Goal: Task Accomplishment & Management: Use online tool/utility

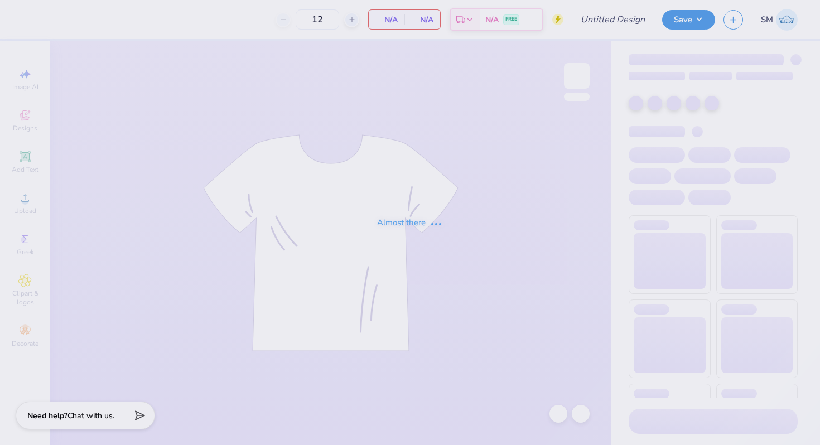
type input "design 6"
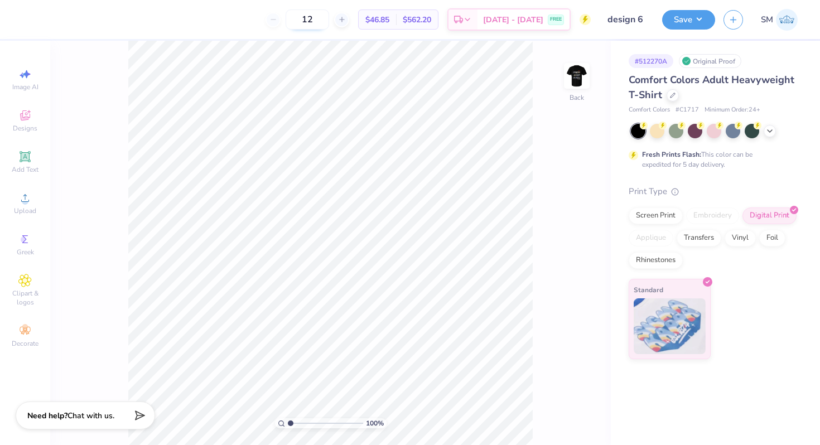
drag, startPoint x: 334, startPoint y: 21, endPoint x: 308, endPoint y: 21, distance: 26.2
click at [312, 21] on input "12" at bounding box center [308, 19] width 44 height 20
type input "50"
click at [580, 87] on img at bounding box center [577, 76] width 45 height 45
drag, startPoint x: 289, startPoint y: 421, endPoint x: 301, endPoint y: 424, distance: 12.6
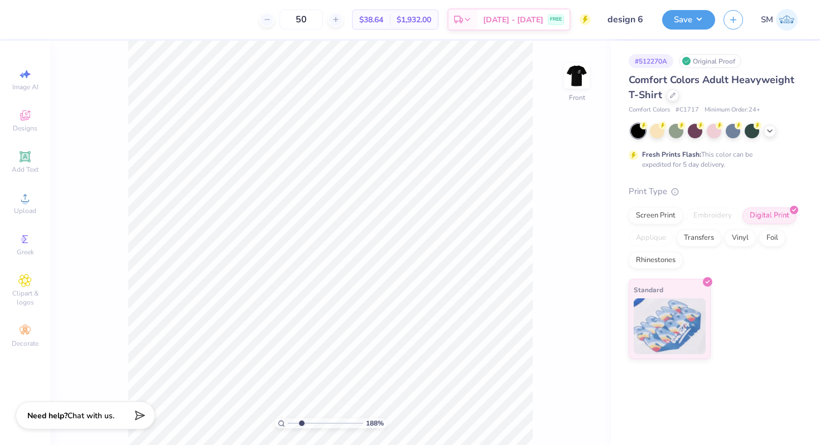
click at [301, 424] on input "range" at bounding box center [325, 423] width 75 height 10
click at [27, 198] on icon at bounding box center [24, 197] width 13 height 13
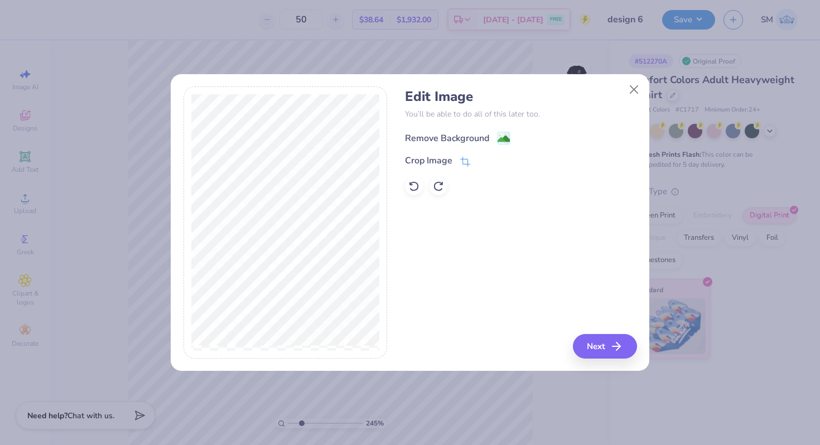
click at [503, 132] on rect at bounding box center [504, 138] width 13 height 13
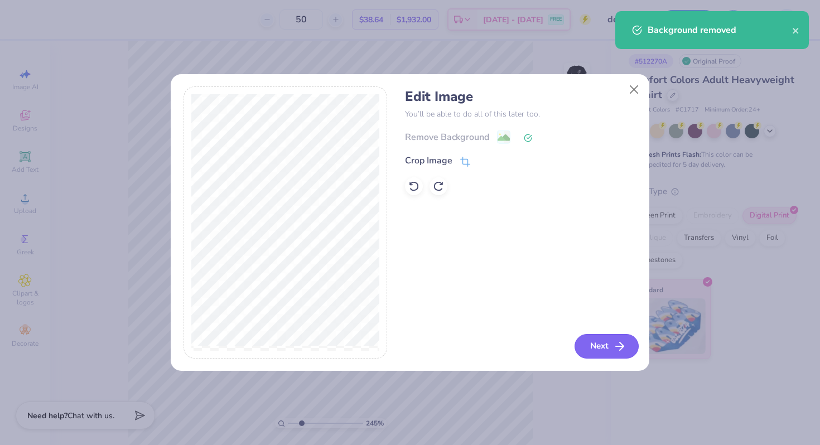
click at [601, 348] on button "Next" at bounding box center [607, 346] width 64 height 25
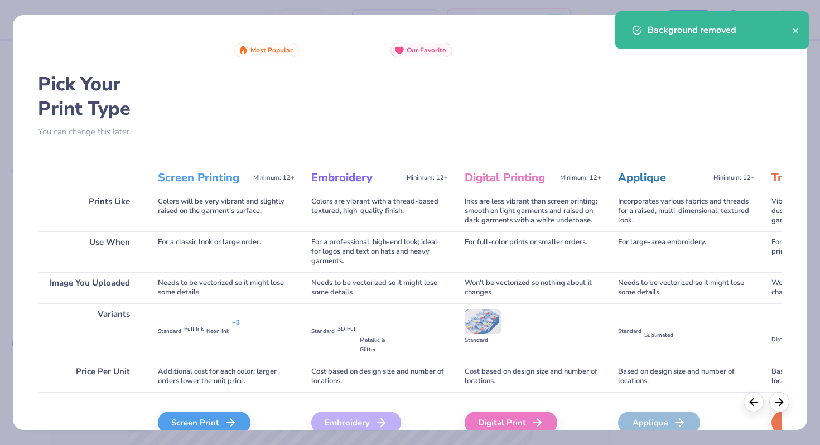
scroll to position [55, 0]
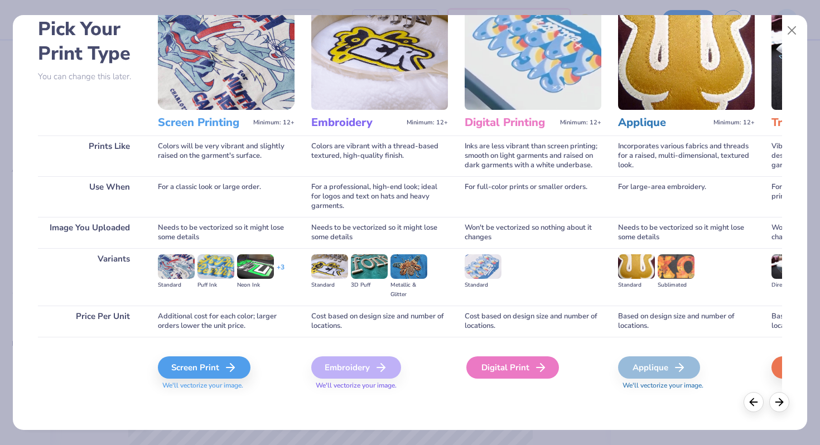
click at [509, 369] on div "Digital Print" at bounding box center [512, 368] width 93 height 22
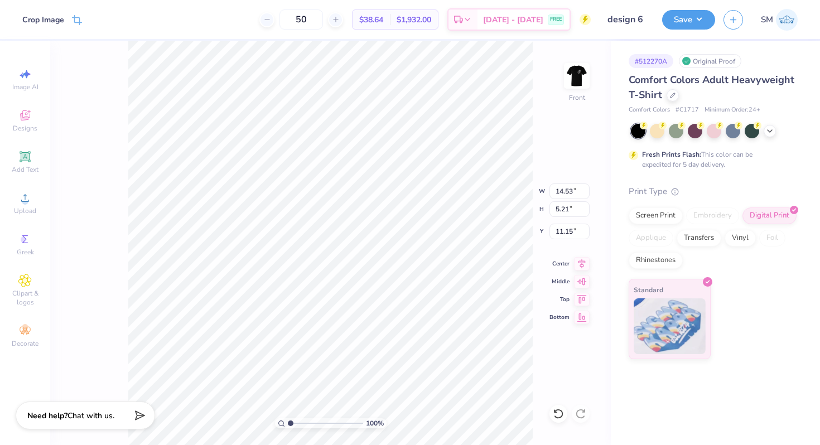
drag, startPoint x: 297, startPoint y: 423, endPoint x: 275, endPoint y: 423, distance: 22.3
type input "1"
click at [288, 423] on input "range" at bounding box center [325, 423] width 75 height 10
type input "5.07"
type input "1.82"
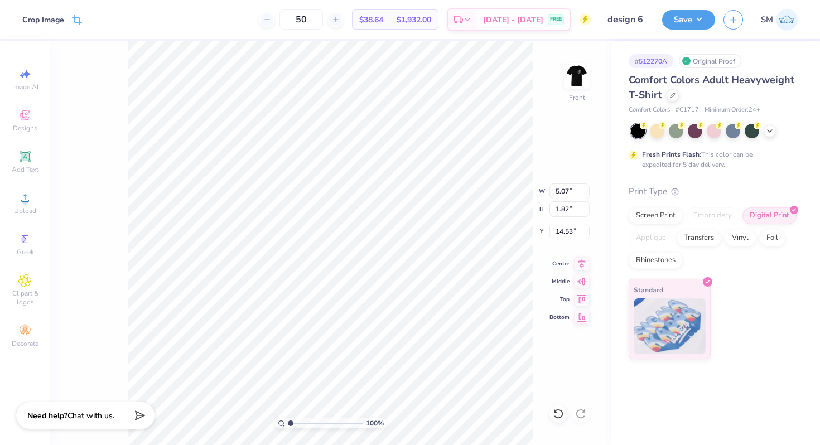
type input "19.33"
drag, startPoint x: 287, startPoint y: 422, endPoint x: 312, endPoint y: 423, distance: 24.6
type input "3.92"
click at [312, 423] on input "range" at bounding box center [325, 423] width 75 height 10
type input "19.26"
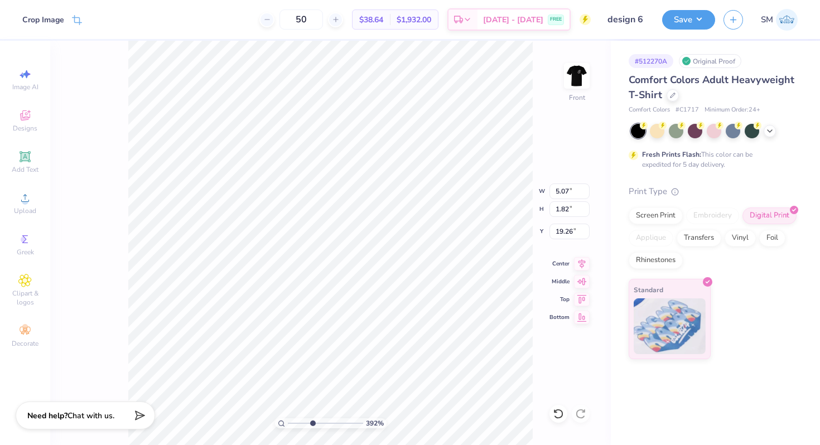
type input "3.79"
type input "1.36"
type input "17.58"
type input "3.70"
type input "1.33"
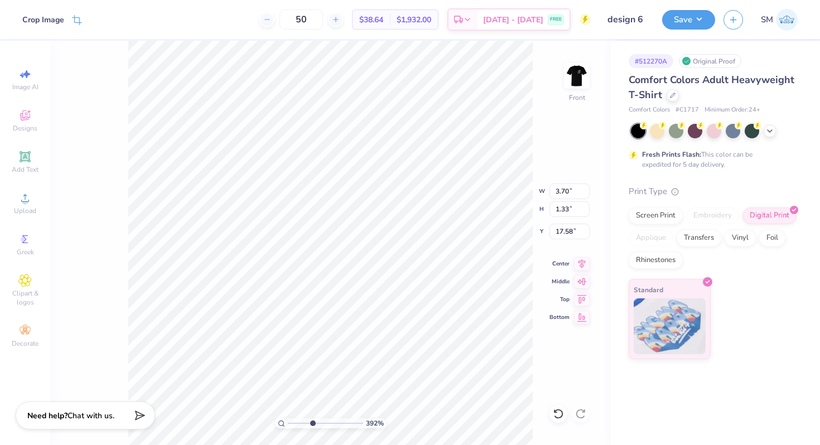
type input "10.90"
type input "14.78"
type input "6.36"
type input "3.70"
type input "1.33"
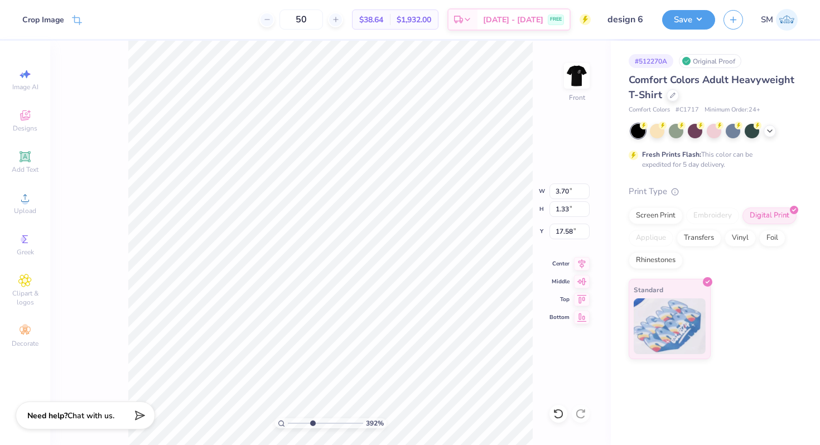
type input "19.93"
type input "10.90"
type input "14.78"
type input "6.36"
drag, startPoint x: 311, startPoint y: 424, endPoint x: 259, endPoint y: 422, distance: 52.5
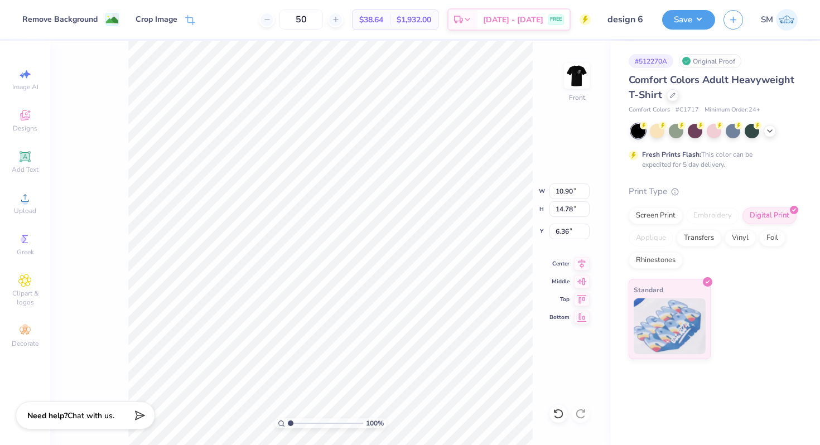
type input "1"
click at [288, 422] on input "range" at bounding box center [325, 423] width 75 height 10
click at [189, 16] on icon at bounding box center [190, 21] width 10 height 10
click at [95, 20] on polyline at bounding box center [96, 19] width 4 height 3
type input "17.88"
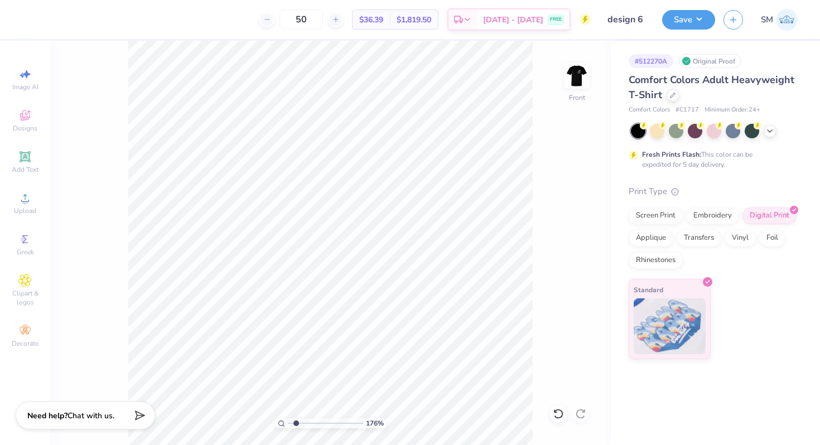
type input "1.76"
click at [296, 424] on input "range" at bounding box center [325, 423] width 75 height 10
type input "17.74"
drag, startPoint x: 295, startPoint y: 422, endPoint x: 272, endPoint y: 422, distance: 22.3
click at [288, 422] on input "range" at bounding box center [325, 423] width 75 height 10
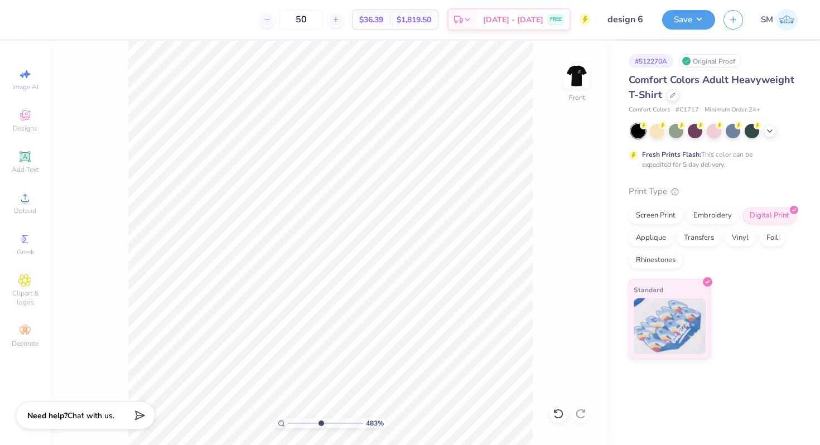
drag, startPoint x: 291, startPoint y: 425, endPoint x: 320, endPoint y: 425, distance: 29.6
click at [320, 425] on input "range" at bounding box center [325, 423] width 75 height 10
drag, startPoint x: 316, startPoint y: 423, endPoint x: 278, endPoint y: 422, distance: 38.0
click at [288, 422] on input "range" at bounding box center [325, 423] width 75 height 10
click at [579, 262] on icon at bounding box center [582, 262] width 7 height 9
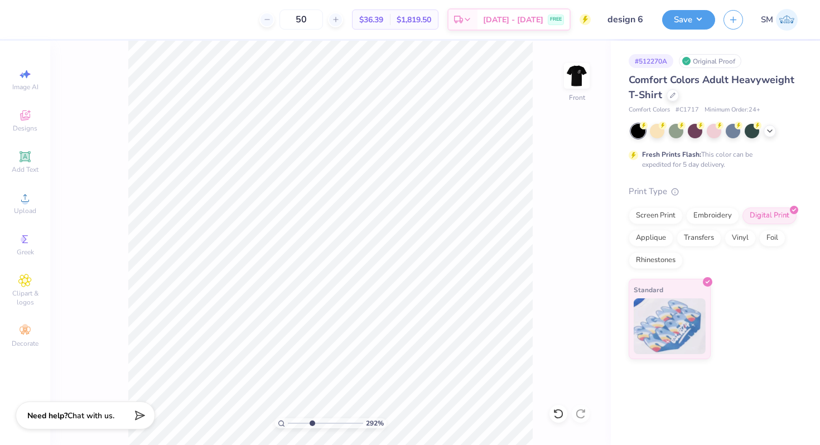
drag, startPoint x: 289, startPoint y: 423, endPoint x: 312, endPoint y: 424, distance: 23.4
type input "3.81"
click at [311, 424] on input "range" at bounding box center [325, 423] width 75 height 10
type input "17.72"
drag, startPoint x: 310, startPoint y: 422, endPoint x: 276, endPoint y: 421, distance: 34.0
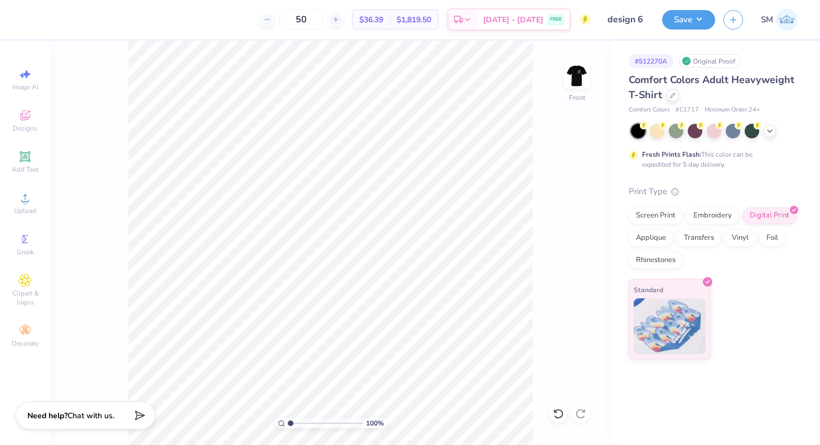
type input "1"
click at [288, 421] on input "range" at bounding box center [325, 423] width 75 height 10
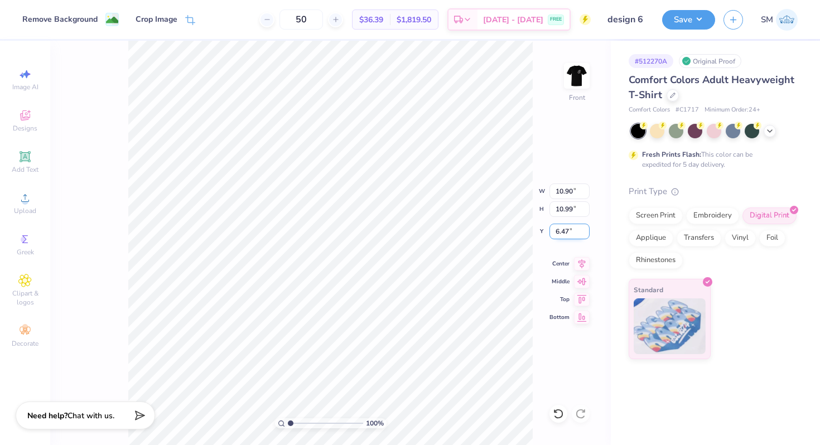
click at [566, 233] on input "6.47" at bounding box center [570, 232] width 40 height 16
type input "6"
type input "3.00"
click at [563, 210] on input "10.99" at bounding box center [570, 209] width 40 height 16
type input "14.30"
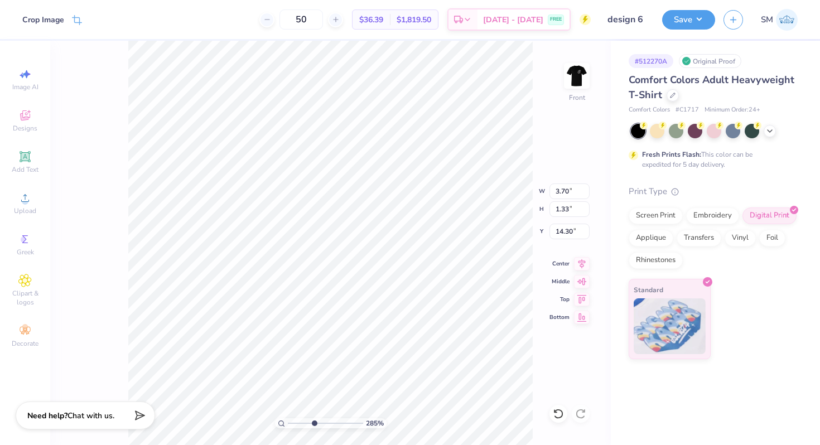
drag, startPoint x: 289, startPoint y: 423, endPoint x: 315, endPoint y: 423, distance: 25.7
type input "4.18"
click at [314, 423] on input "range" at bounding box center [325, 423] width 75 height 10
type input "14.17"
drag, startPoint x: 314, startPoint y: 424, endPoint x: 264, endPoint y: 423, distance: 49.1
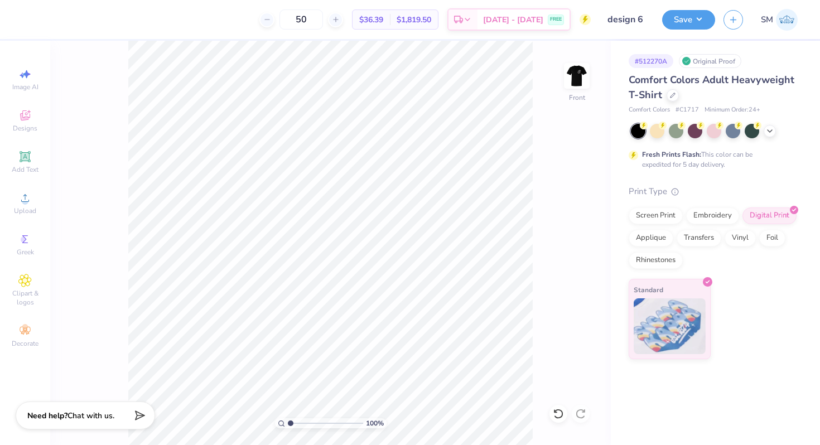
click at [288, 423] on input "range" at bounding box center [325, 423] width 75 height 10
click at [572, 75] on img at bounding box center [577, 76] width 45 height 45
click at [577, 78] on img at bounding box center [577, 76] width 45 height 45
type input "1"
drag, startPoint x: 291, startPoint y: 422, endPoint x: 252, endPoint y: 409, distance: 40.8
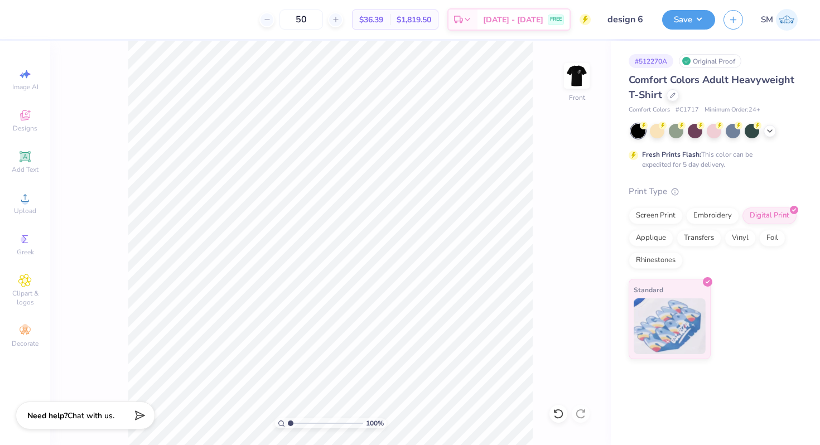
click at [288, 418] on input "range" at bounding box center [325, 423] width 75 height 10
click at [580, 261] on icon at bounding box center [582, 262] width 7 height 9
click at [581, 81] on img at bounding box center [577, 76] width 45 height 45
click at [694, 15] on button "Save" at bounding box center [688, 18] width 53 height 20
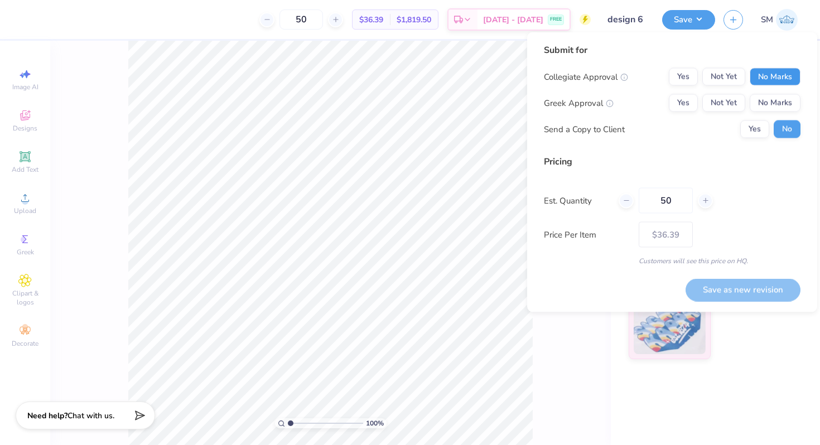
click at [774, 80] on button "No Marks" at bounding box center [775, 77] width 51 height 18
click at [774, 101] on button "No Marks" at bounding box center [775, 103] width 51 height 18
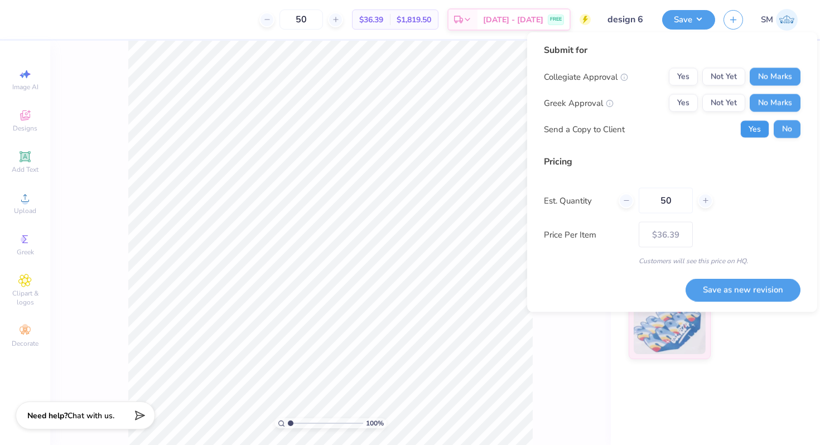
click at [763, 133] on button "Yes" at bounding box center [754, 130] width 29 height 18
click at [737, 287] on button "Save as new revision" at bounding box center [743, 289] width 115 height 23
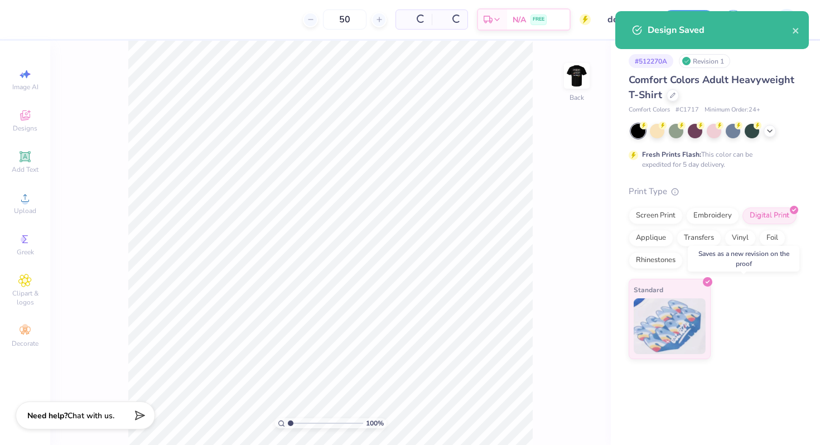
type input "$36.39"
click at [575, 63] on img at bounding box center [577, 76] width 45 height 45
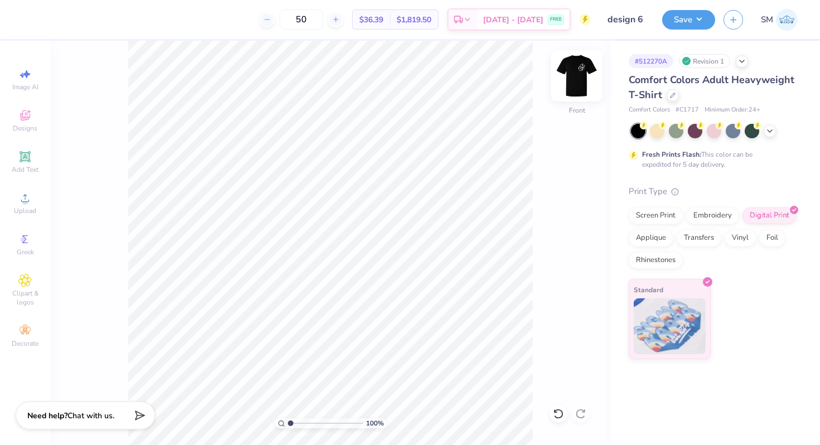
click at [575, 63] on img at bounding box center [577, 76] width 45 height 45
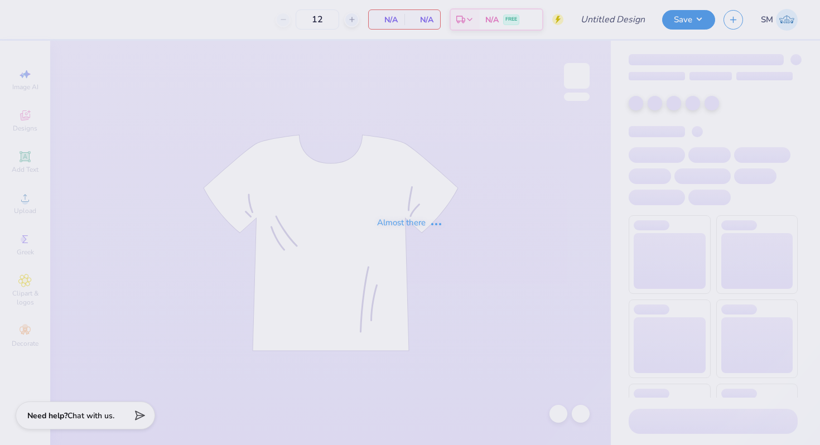
type input "design5"
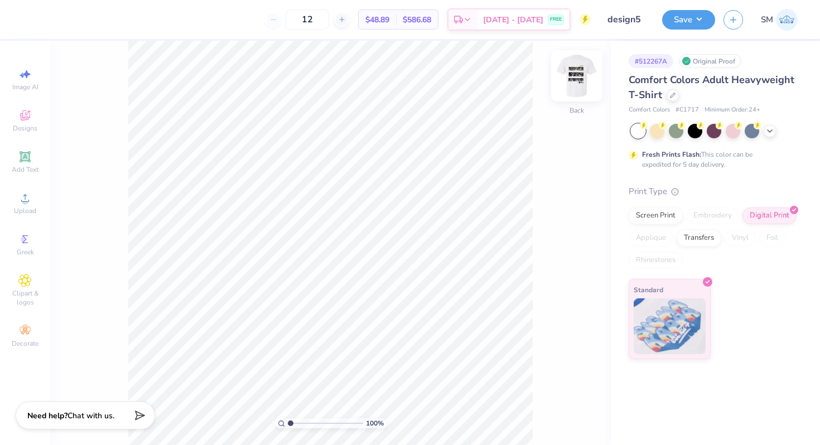
click at [575, 75] on img at bounding box center [577, 76] width 45 height 45
click at [30, 203] on icon at bounding box center [24, 197] width 13 height 13
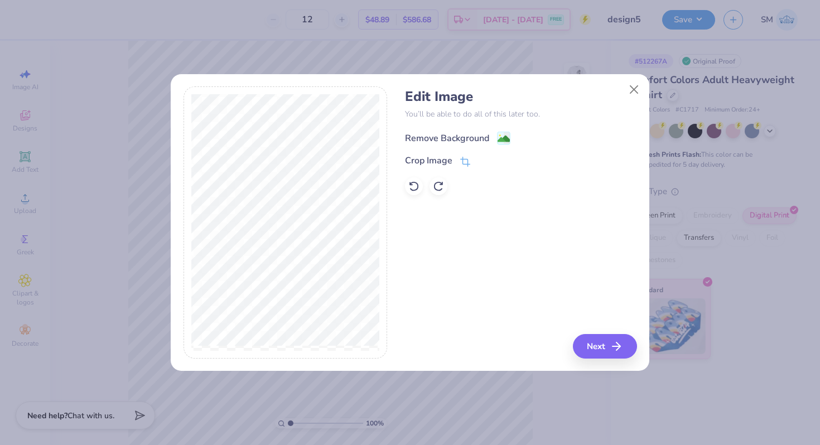
click at [504, 138] on image at bounding box center [504, 139] width 12 height 12
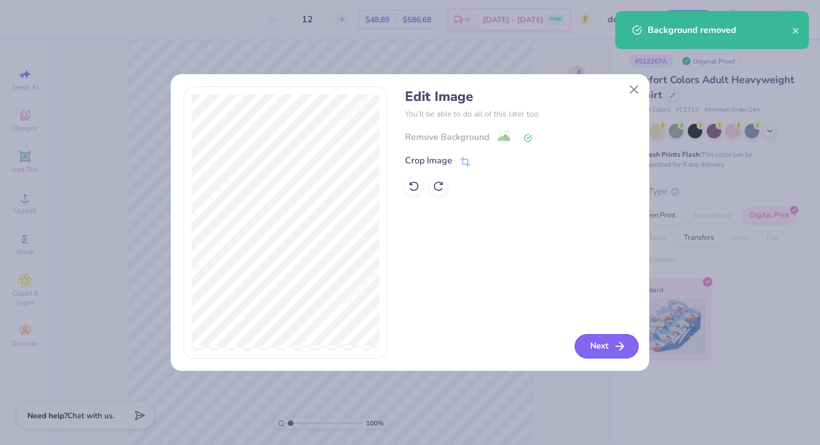
click at [606, 352] on button "Next" at bounding box center [607, 346] width 64 height 25
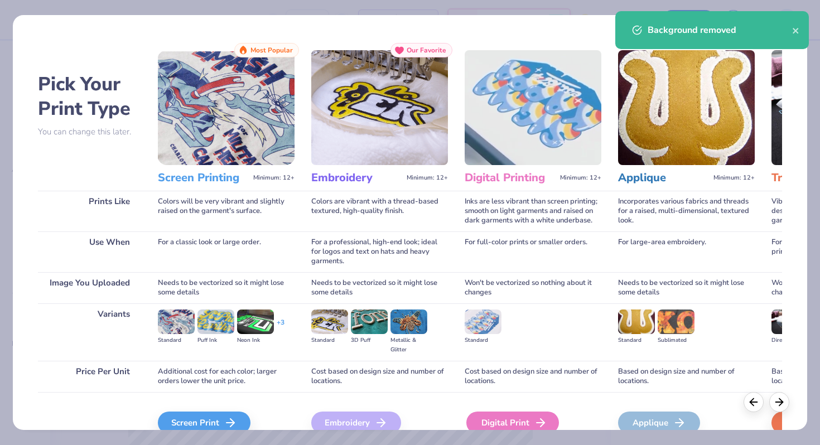
click at [513, 415] on div "Digital Print" at bounding box center [512, 423] width 93 height 22
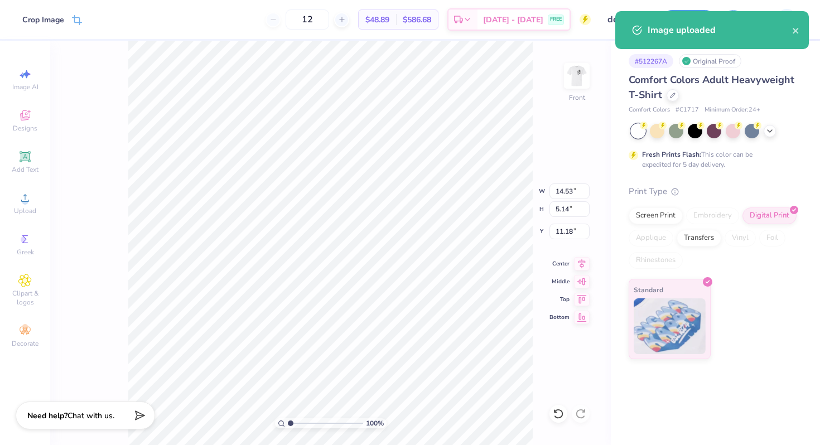
type input "3.65"
type input "1.29"
type input "19.68"
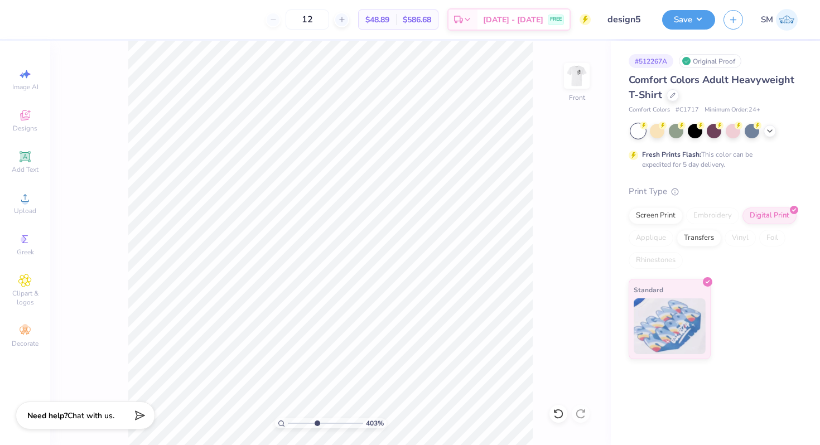
drag, startPoint x: 288, startPoint y: 421, endPoint x: 317, endPoint y: 423, distance: 29.1
type input "4.46"
click at [316, 423] on input "range" at bounding box center [325, 423] width 75 height 10
type input "19.28"
type input "3.83"
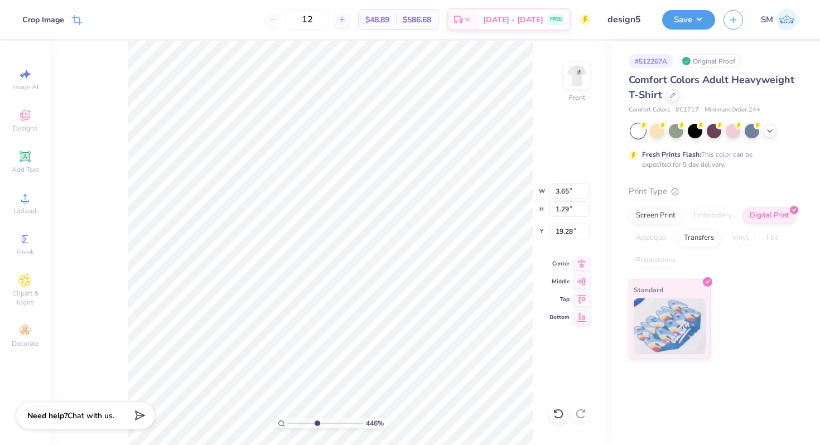
type input "1.36"
type input "11.20"
type input "15.19"
type input "6.34"
type input "3.83"
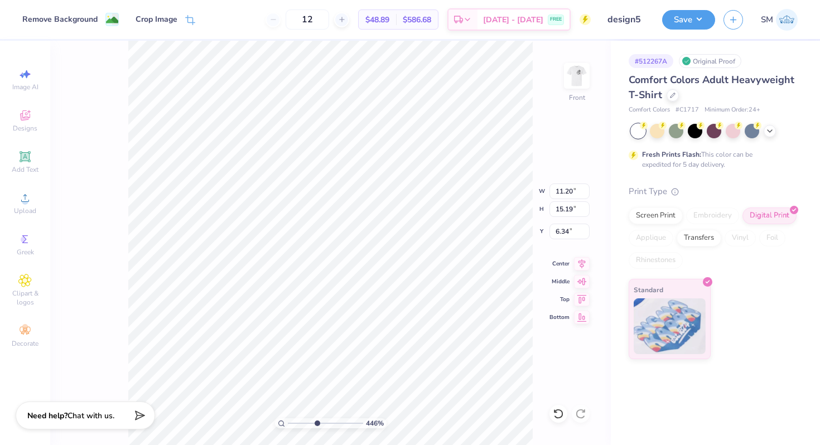
type input "1.36"
type input "17.88"
type input "3.79"
type input "1.34"
type input "19.80"
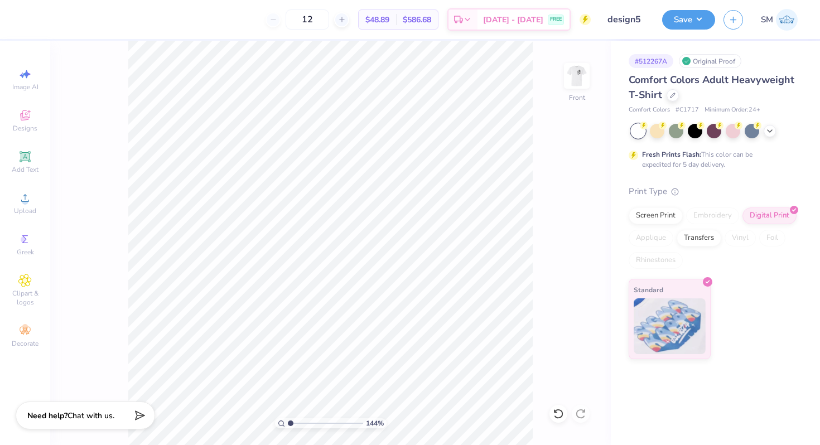
drag, startPoint x: 313, startPoint y: 425, endPoint x: 290, endPoint y: 419, distance: 23.5
click at [290, 419] on input "range" at bounding box center [325, 423] width 75 height 10
click at [199, 23] on div "Remove Background Crop Image 12 $48.89 Per Item $586.68 Total Est. Delivery Sep…" at bounding box center [410, 19] width 820 height 39
click at [191, 23] on icon at bounding box center [190, 21] width 10 height 10
click at [93, 22] on icon at bounding box center [96, 19] width 7 height 7
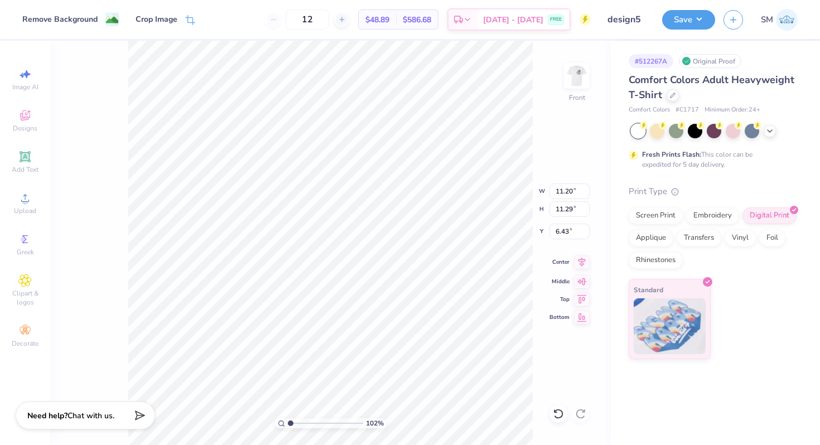
click at [580, 264] on icon at bounding box center [582, 262] width 7 height 9
click at [188, 20] on icon at bounding box center [190, 21] width 10 height 10
click at [93, 17] on icon at bounding box center [96, 19] width 7 height 7
click at [579, 265] on icon at bounding box center [582, 262] width 16 height 13
drag, startPoint x: 291, startPoint y: 422, endPoint x: 283, endPoint y: 420, distance: 7.6
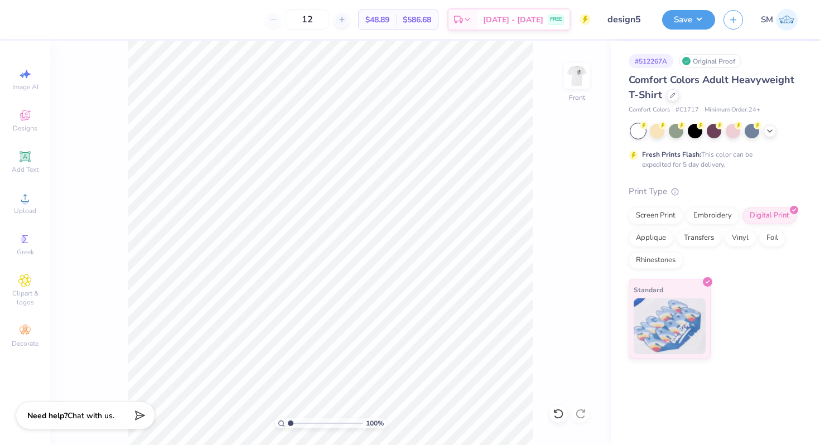
type input "1"
click at [288, 420] on input "range" at bounding box center [325, 423] width 75 height 10
click at [580, 266] on icon at bounding box center [582, 262] width 16 height 13
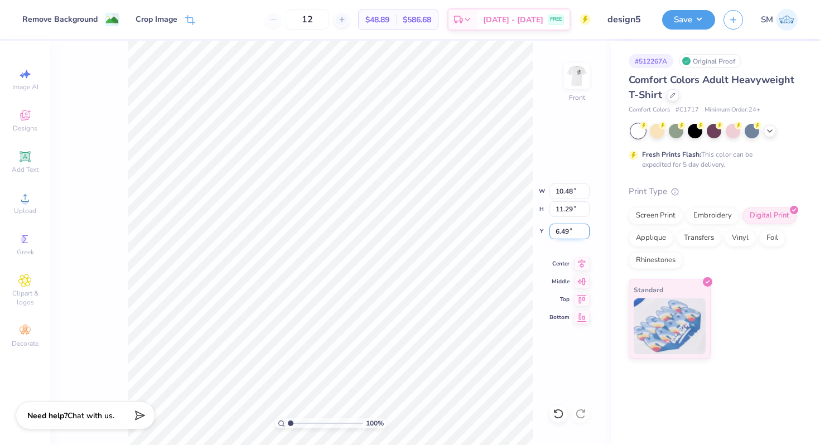
click at [569, 232] on input "6.49" at bounding box center [570, 232] width 40 height 16
type input "6"
type input "3.00"
click at [554, 216] on input "11.29" at bounding box center [570, 209] width 40 height 16
drag, startPoint x: 291, startPoint y: 421, endPoint x: 303, endPoint y: 423, distance: 12.6
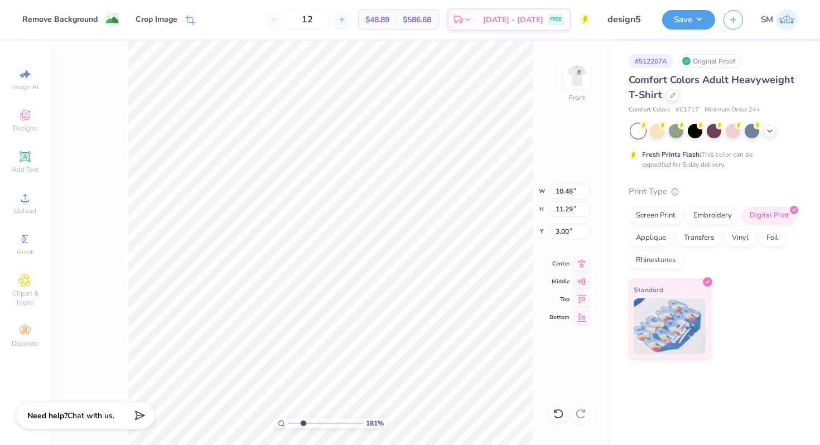
type input "2.72"
click at [303, 423] on input "range" at bounding box center [325, 423] width 75 height 10
type input "3.79"
type input "1.34"
type input "14.41"
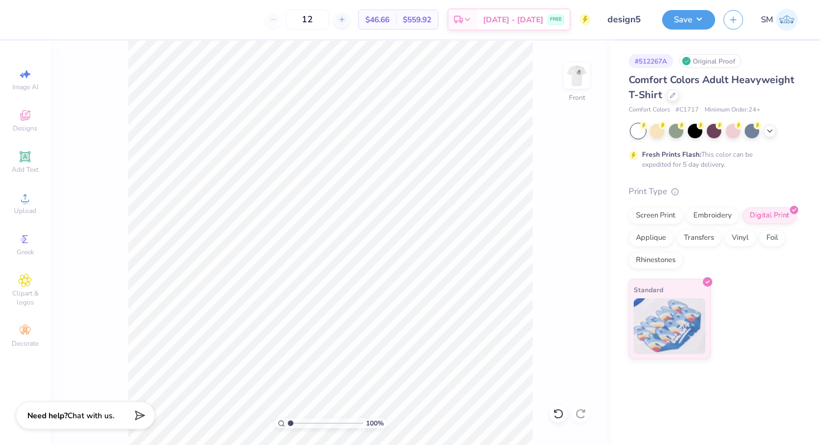
drag, startPoint x: 304, startPoint y: 422, endPoint x: 275, endPoint y: 422, distance: 29.0
click at [288, 422] on input "range" at bounding box center [325, 423] width 75 height 10
click at [581, 261] on icon at bounding box center [582, 262] width 16 height 13
drag, startPoint x: 287, startPoint y: 422, endPoint x: 304, endPoint y: 423, distance: 17.3
click at [304, 423] on div "100 %" at bounding box center [331, 423] width 112 height 10
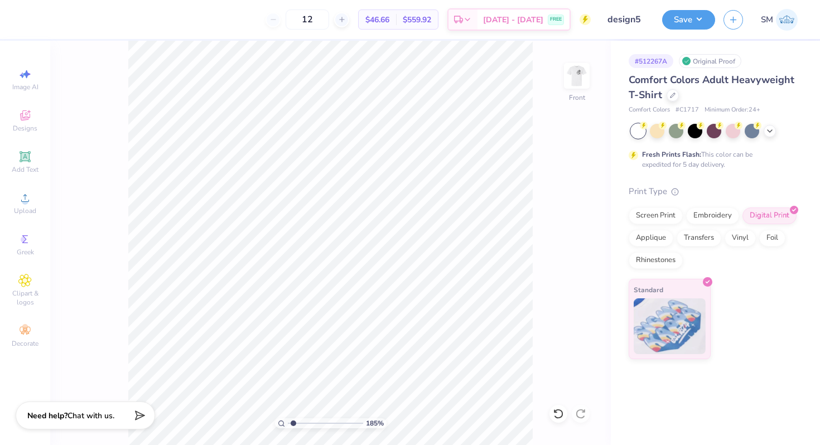
type input "1"
drag, startPoint x: 291, startPoint y: 421, endPoint x: 258, endPoint y: 416, distance: 33.3
click at [288, 418] on input "range" at bounding box center [325, 423] width 75 height 10
click at [583, 261] on icon at bounding box center [582, 262] width 7 height 9
click at [581, 264] on icon at bounding box center [582, 262] width 7 height 9
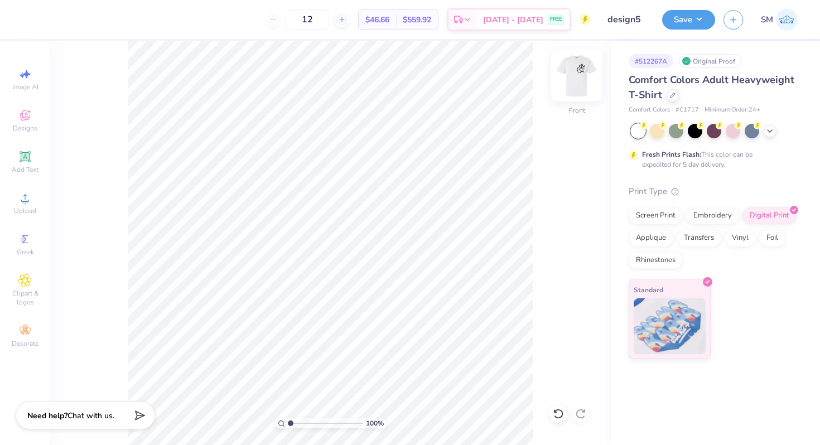
click at [577, 73] on img at bounding box center [577, 76] width 45 height 45
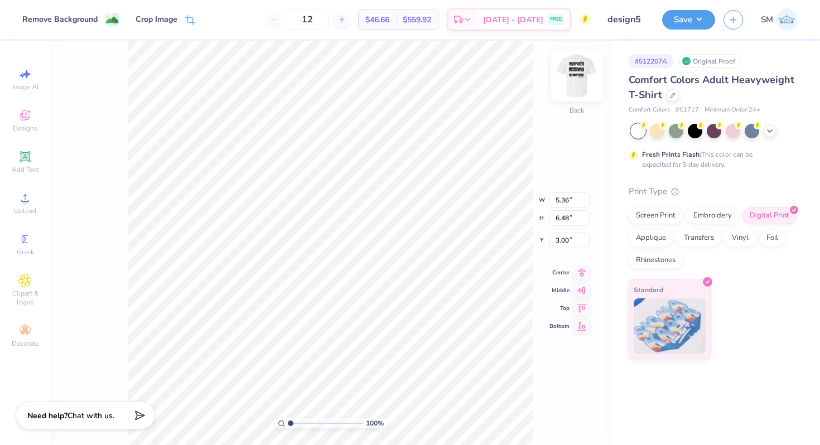
click at [573, 73] on img at bounding box center [577, 76] width 45 height 45
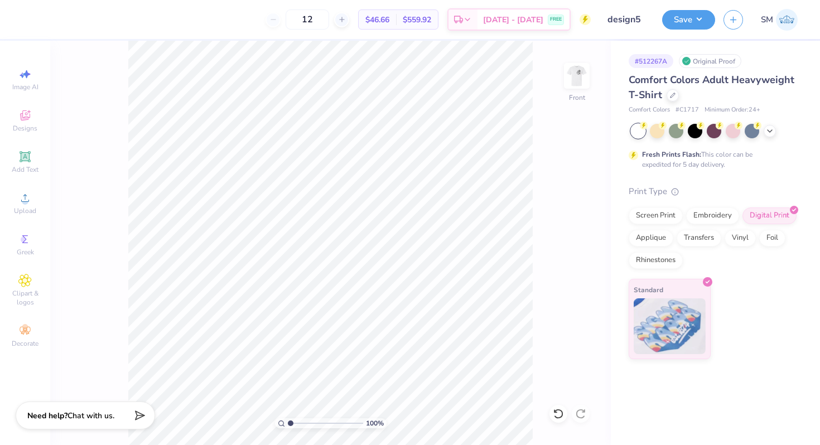
click at [573, 73] on img at bounding box center [577, 76] width 22 height 22
click at [687, 18] on button "Save" at bounding box center [688, 18] width 53 height 20
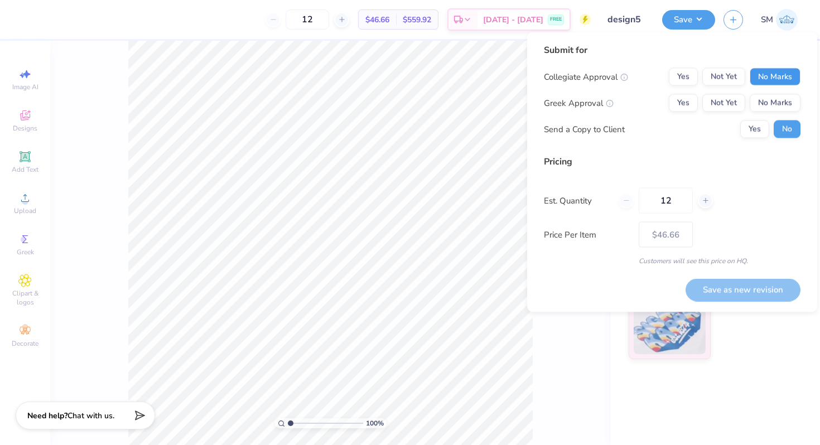
click at [773, 72] on button "No Marks" at bounding box center [775, 77] width 51 height 18
click at [773, 92] on div "Collegiate Approval Yes Not Yet No Marks Greek Approval Yes Not Yet No Marks Se…" at bounding box center [672, 103] width 257 height 70
click at [764, 105] on button "No Marks" at bounding box center [775, 103] width 51 height 18
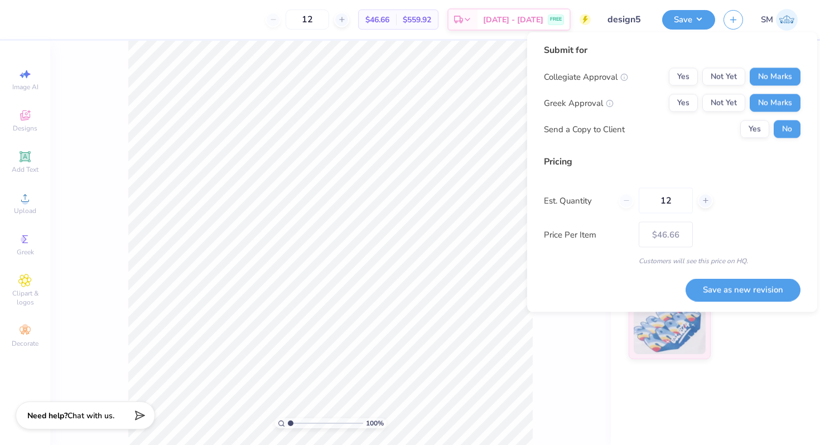
click at [759, 125] on button "Yes" at bounding box center [754, 130] width 29 height 18
drag, startPoint x: 677, startPoint y: 199, endPoint x: 610, endPoint y: 199, distance: 66.4
click at [610, 199] on div "Est. Quantity 12" at bounding box center [672, 201] width 257 height 26
type input "50"
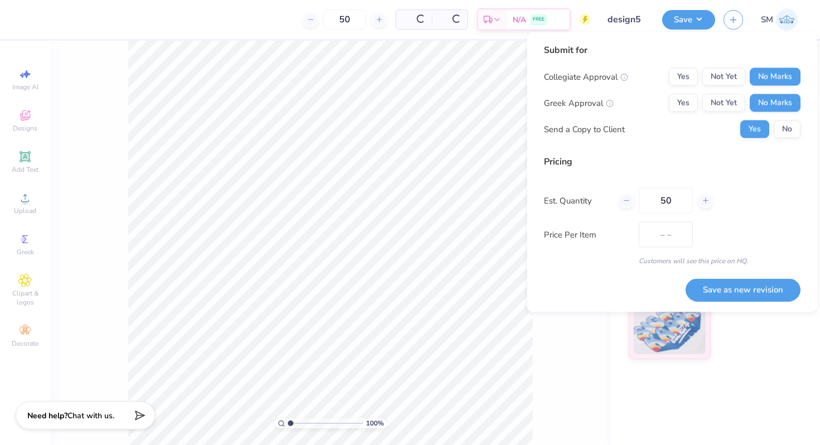
type input "$38.40"
type input "50"
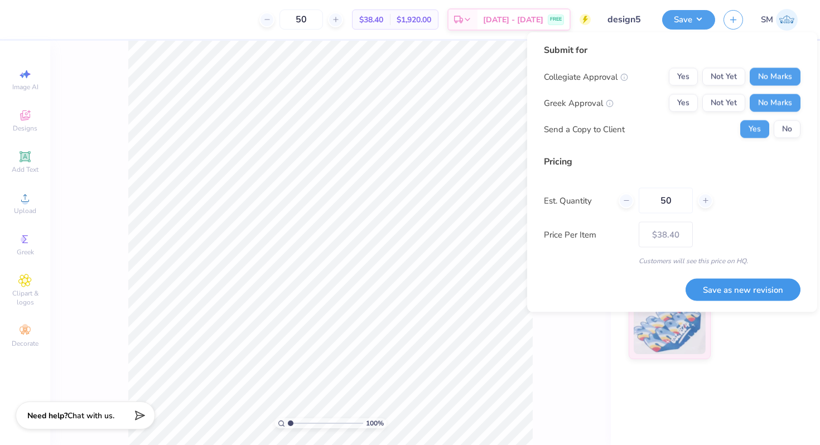
click at [748, 285] on button "Save as new revision" at bounding box center [743, 289] width 115 height 23
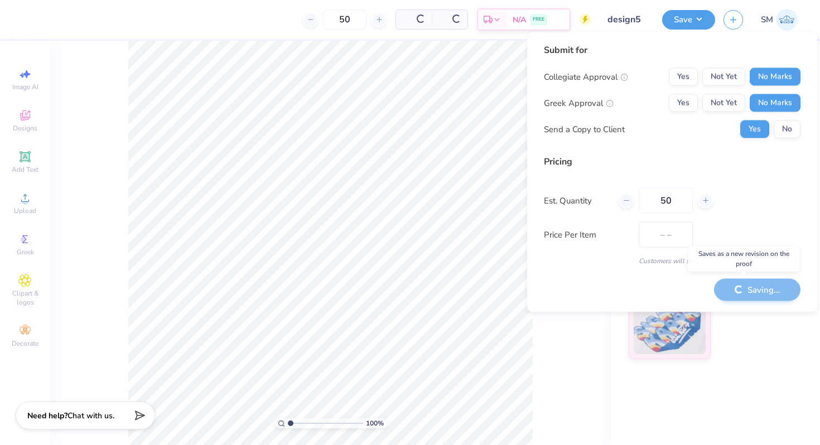
type input "$38.40"
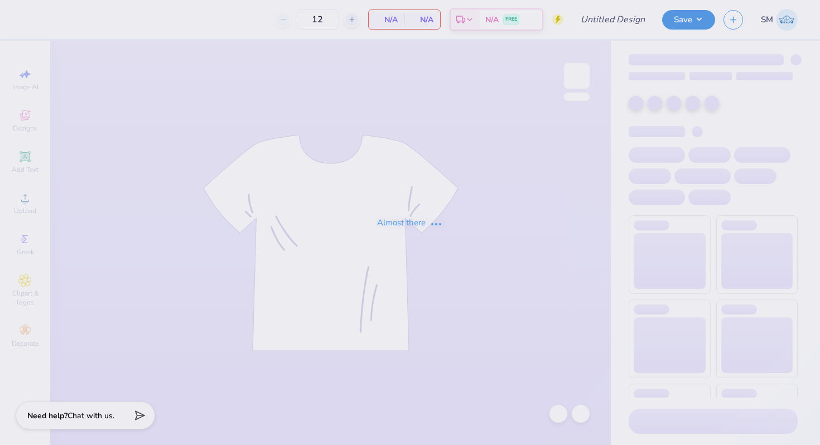
type input "design 6"
type input "50"
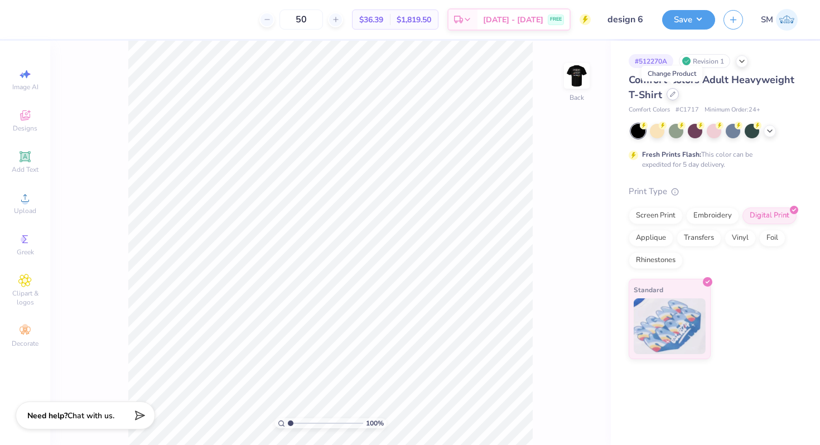
click at [676, 94] on div at bounding box center [673, 94] width 12 height 12
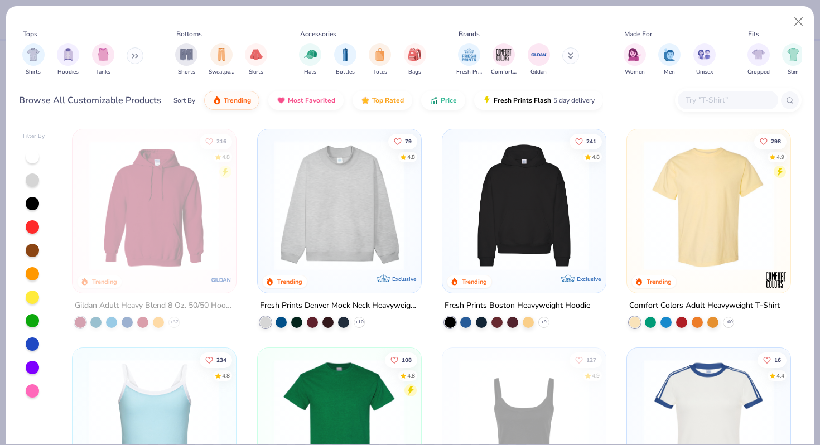
click at [707, 102] on input "text" at bounding box center [728, 100] width 86 height 13
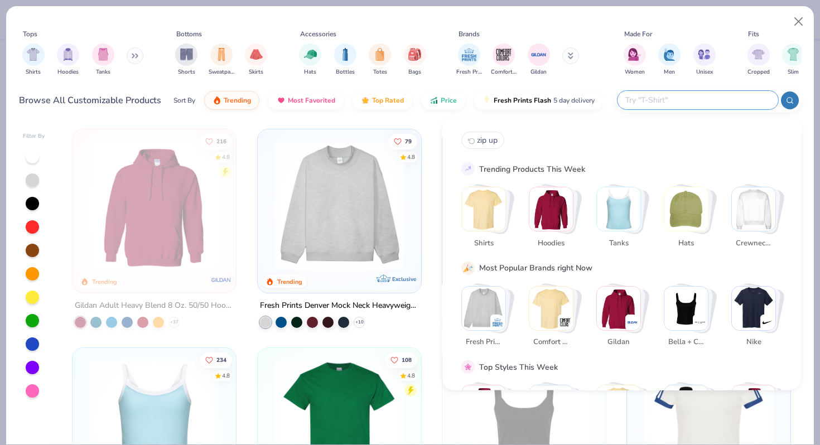
paste input "Gildan Adult Heavy Cotton T-Shirt"
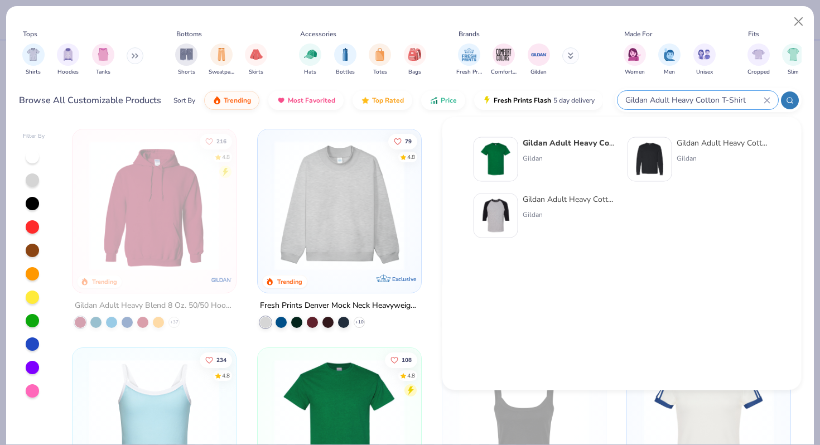
type input "Gildan Adult Heavy Cotton T-Shirt"
click at [542, 144] on strong "Gildan Adult Heavy Cotton T-Shirt" at bounding box center [588, 143] width 130 height 11
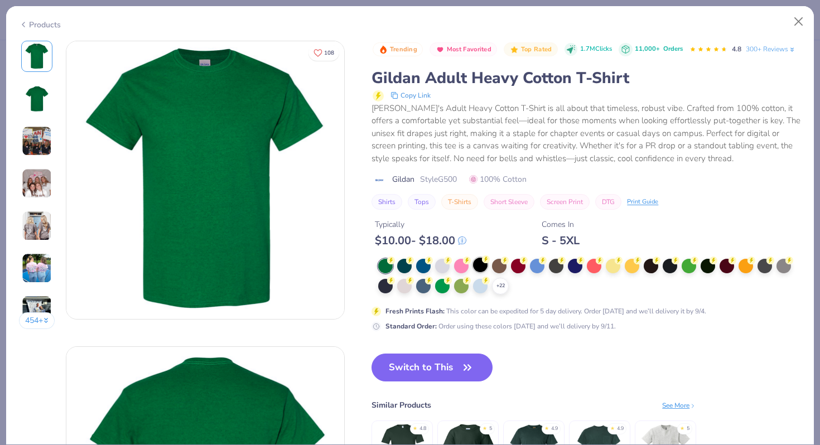
click at [482, 263] on div at bounding box center [480, 265] width 15 height 15
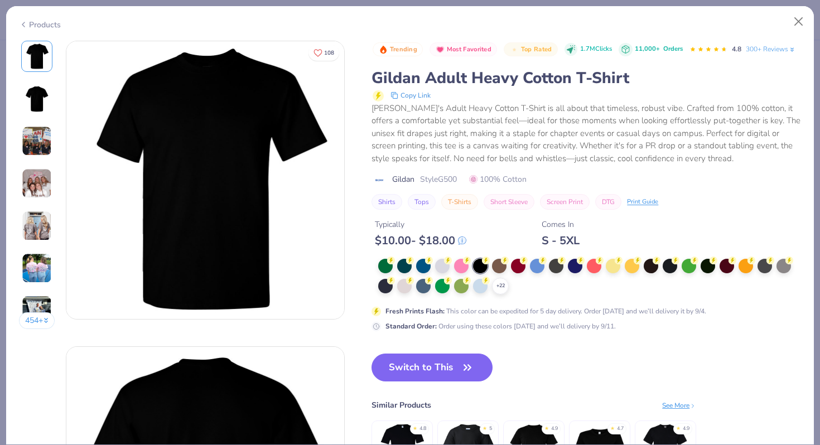
click at [41, 138] on img at bounding box center [37, 141] width 30 height 30
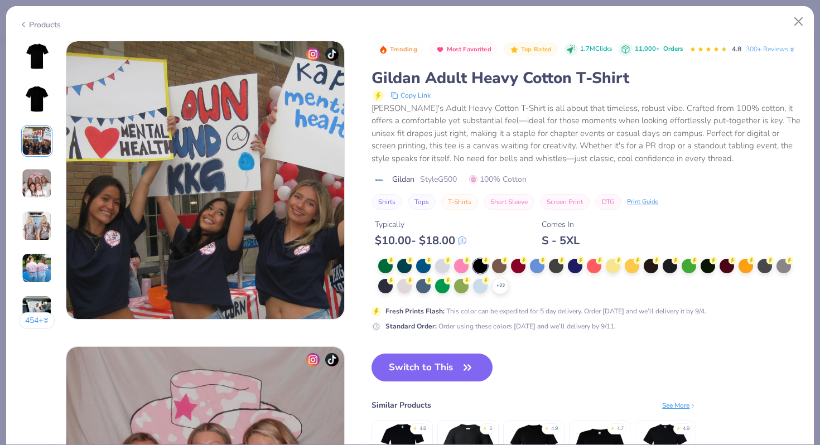
click at [30, 190] on img at bounding box center [37, 184] width 30 height 30
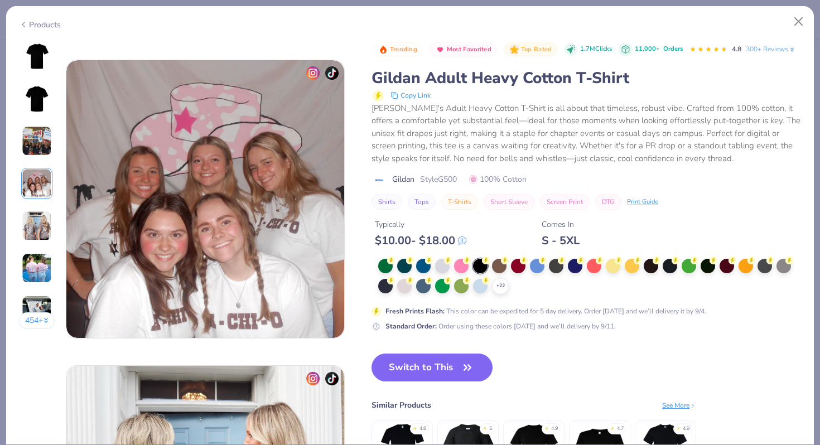
scroll to position [917, 0]
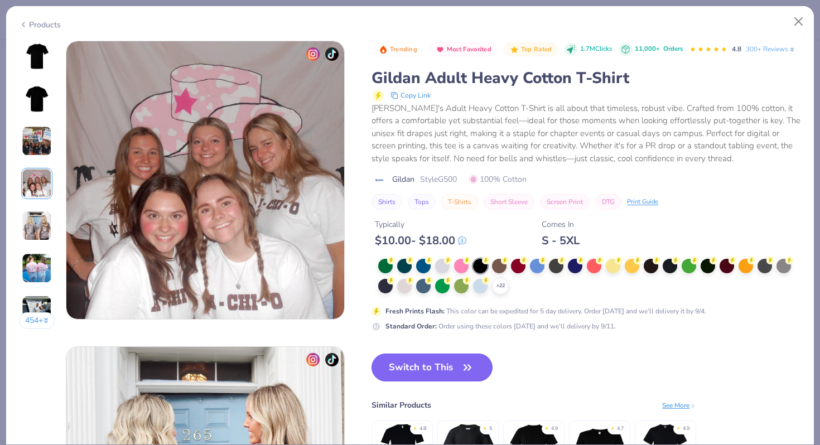
click at [396, 363] on button "Switch to This" at bounding box center [432, 368] width 121 height 28
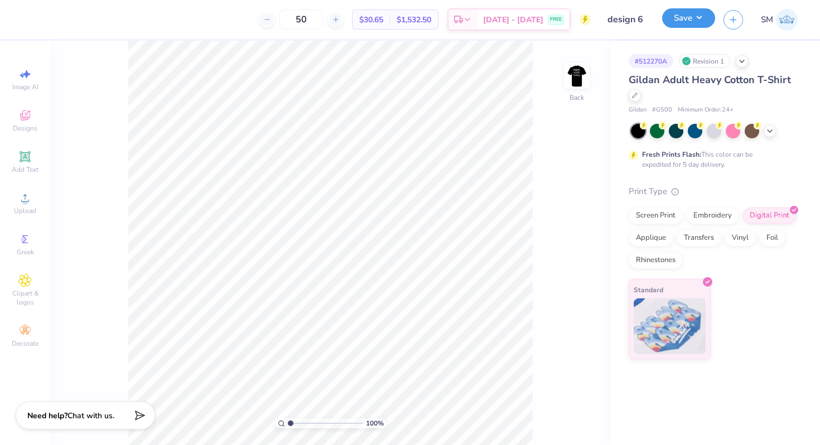
click at [698, 11] on button "Save" at bounding box center [688, 18] width 53 height 20
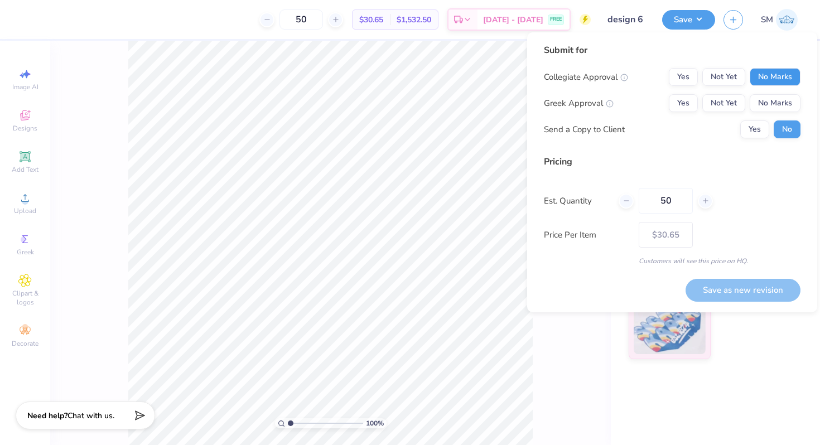
click at [769, 78] on button "No Marks" at bounding box center [775, 77] width 51 height 18
click at [769, 95] on button "No Marks" at bounding box center [775, 103] width 51 height 18
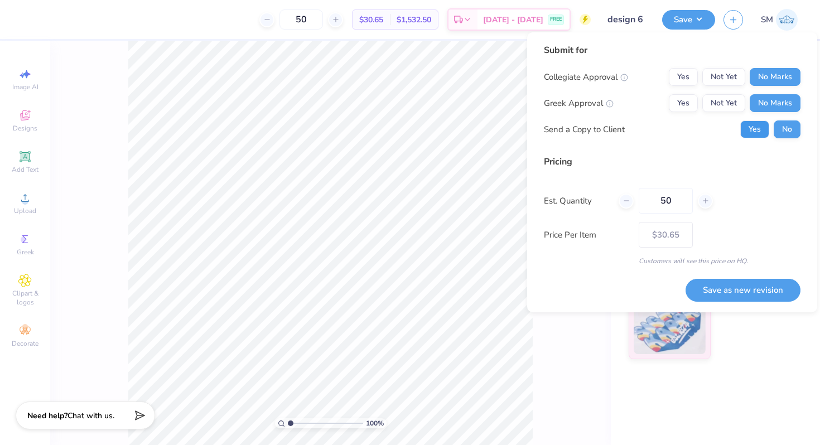
click at [750, 132] on button "Yes" at bounding box center [754, 130] width 29 height 18
click at [707, 294] on button "Save as new revision" at bounding box center [743, 290] width 115 height 23
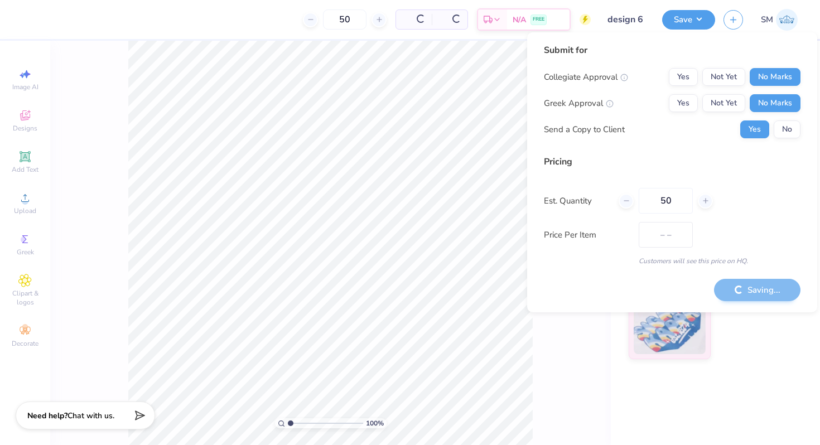
type input "$30.65"
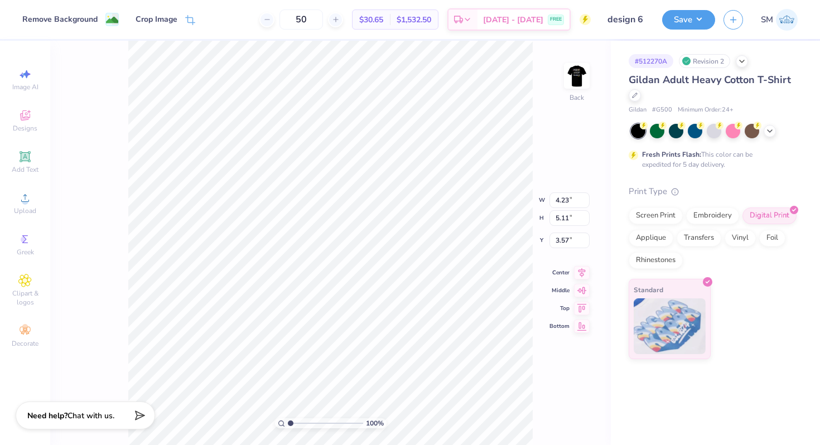
type input "3.00"
type input "1"
drag, startPoint x: 290, startPoint y: 422, endPoint x: 277, endPoint y: 411, distance: 17.4
click at [288, 418] on input "range" at bounding box center [325, 423] width 75 height 10
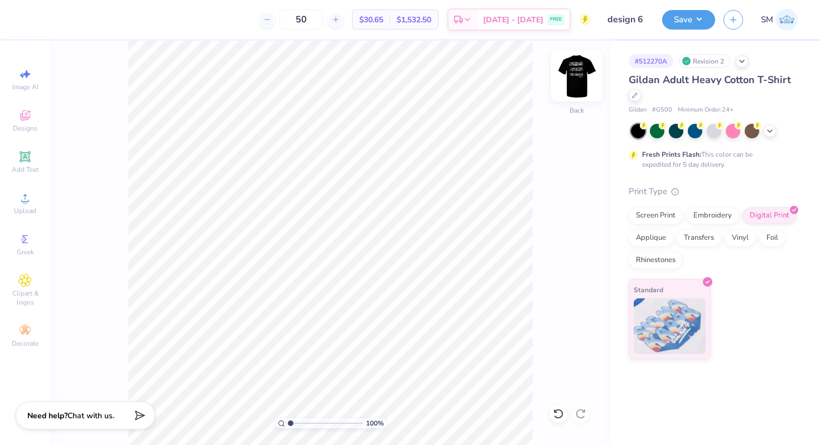
click at [583, 78] on img at bounding box center [577, 76] width 45 height 45
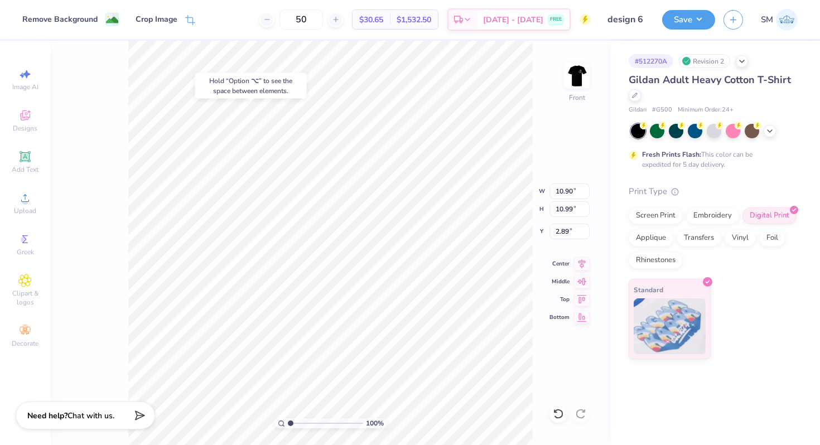
type input "3.48"
click at [556, 414] on icon at bounding box center [558, 413] width 11 height 11
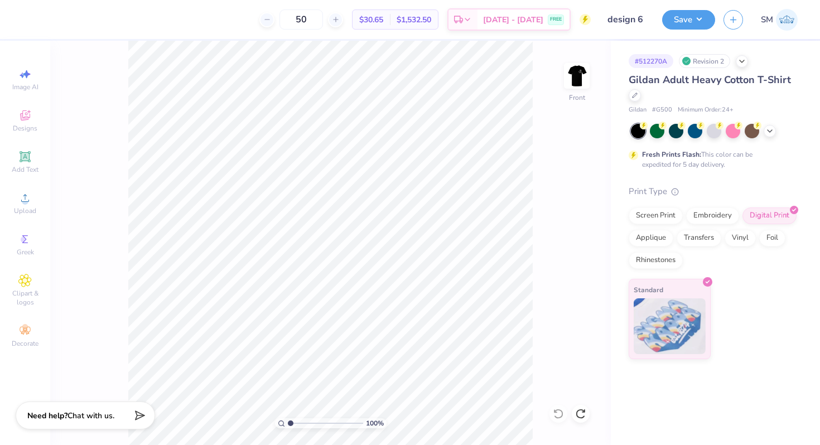
click at [681, 81] on span "Gildan Adult Heavy Cotton T-Shirt" at bounding box center [710, 79] width 162 height 13
type input "3.00"
click at [580, 263] on icon at bounding box center [582, 262] width 7 height 9
click at [577, 87] on img at bounding box center [577, 76] width 45 height 45
click at [587, 68] on img at bounding box center [577, 76] width 45 height 45
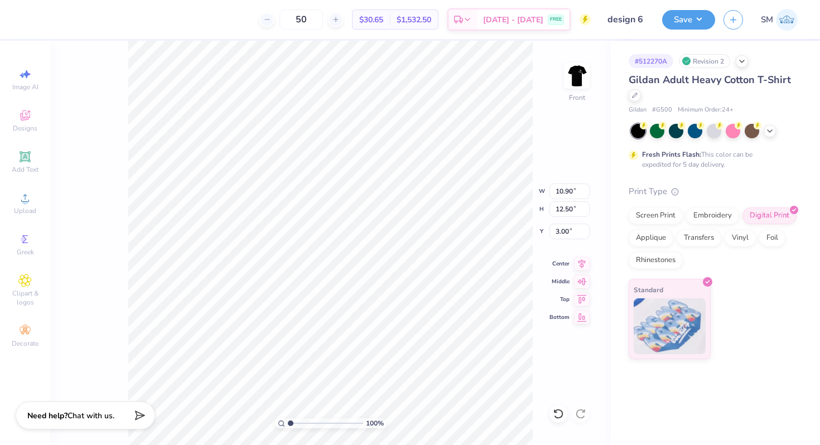
type input "11.02"
type input "12.64"
click at [580, 264] on icon at bounding box center [582, 262] width 16 height 13
drag, startPoint x: 572, startPoint y: 191, endPoint x: 546, endPoint y: 191, distance: 26.8
click at [546, 191] on div "100 % Front W 11.02 11.02 " H 11.11 11.11 " Y 3.00 3.00 " Center Middle Top Bot…" at bounding box center [330, 243] width 561 height 405
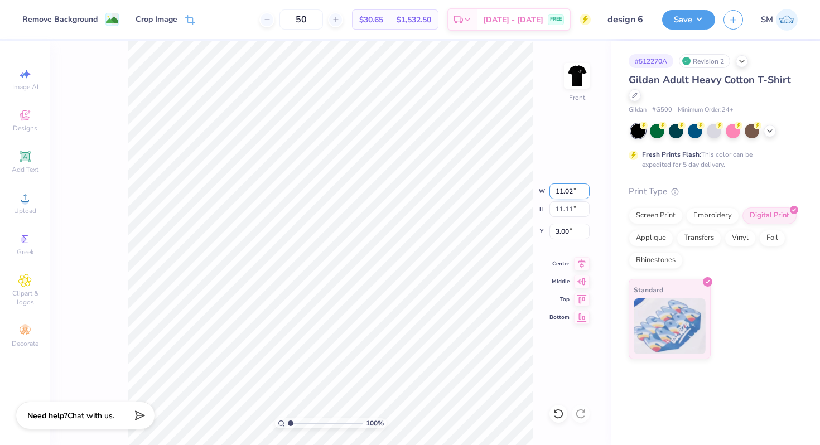
click at [572, 192] on input "11.02" at bounding box center [570, 192] width 40 height 16
type input "1"
type input "10.48"
type input "10.57"
type input "3.27"
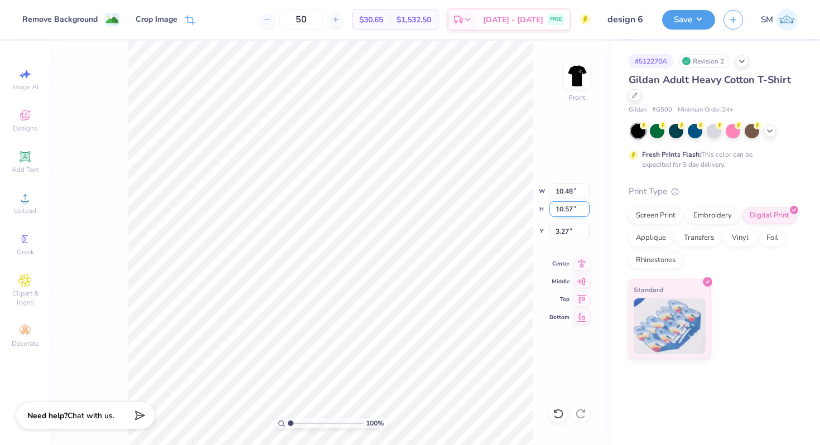
click at [564, 205] on input "10.57" at bounding box center [570, 209] width 40 height 16
type input "1"
type input "11.29"
type input "11.19"
click at [561, 194] on input "11.19" at bounding box center [570, 192] width 40 height 16
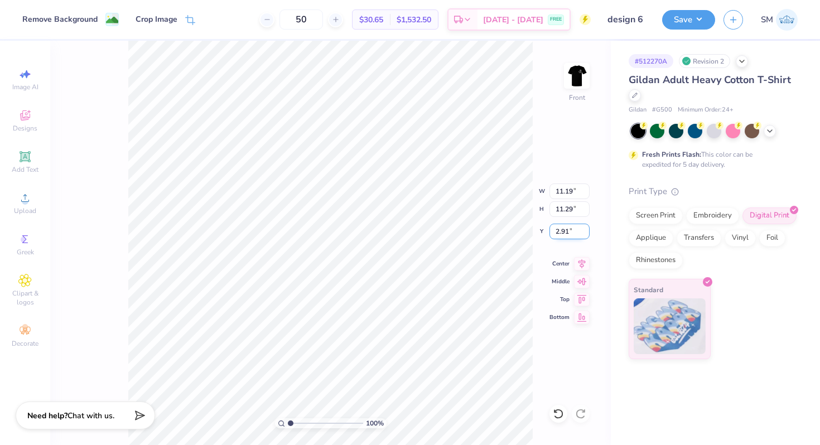
click at [568, 233] on input "2.91" at bounding box center [570, 232] width 40 height 16
type input "2"
type input "3.00"
click at [562, 211] on input "11.29" at bounding box center [570, 209] width 40 height 16
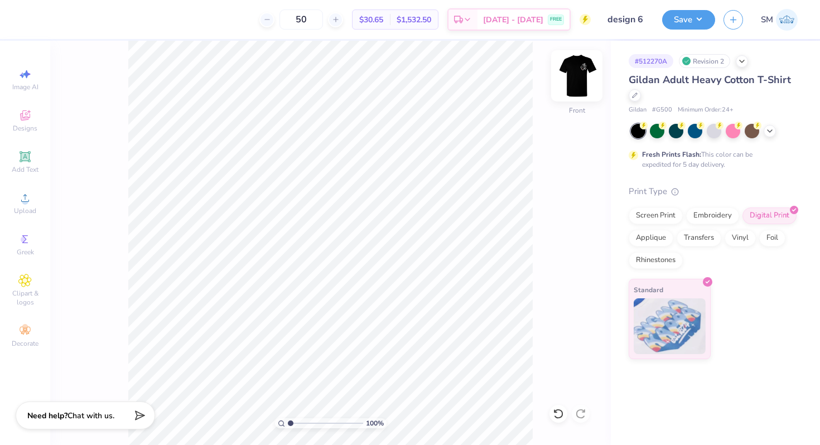
click at [581, 83] on img at bounding box center [577, 76] width 45 height 45
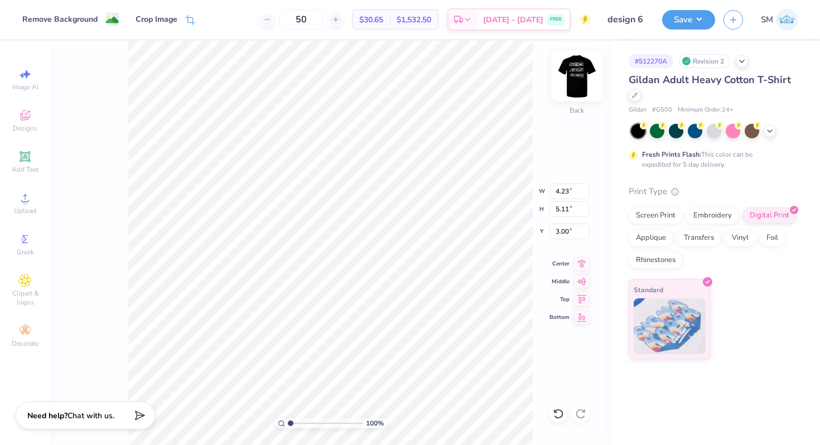
click at [576, 83] on img at bounding box center [577, 76] width 45 height 45
click at [579, 264] on icon at bounding box center [582, 262] width 16 height 13
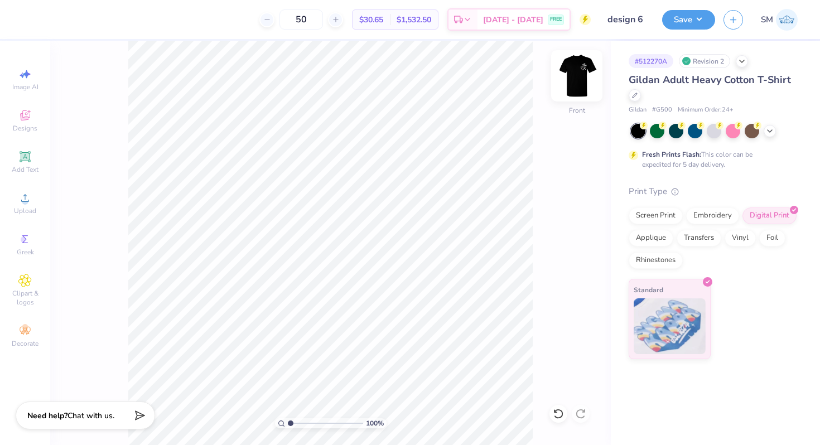
click at [580, 69] on img at bounding box center [577, 76] width 45 height 45
click at [691, 22] on button "Save" at bounding box center [688, 18] width 53 height 20
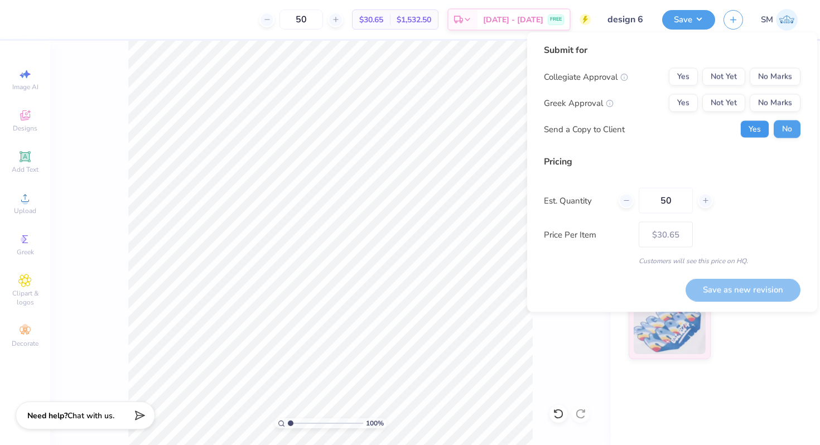
click at [763, 123] on button "Yes" at bounding box center [754, 130] width 29 height 18
click at [767, 72] on button "No Marks" at bounding box center [775, 77] width 51 height 18
click at [767, 100] on button "No Marks" at bounding box center [775, 103] width 51 height 18
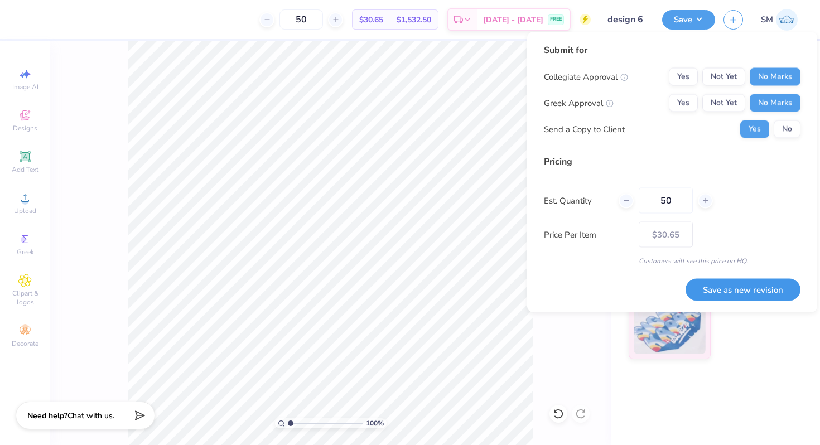
click at [737, 290] on button "Save as new revision" at bounding box center [743, 289] width 115 height 23
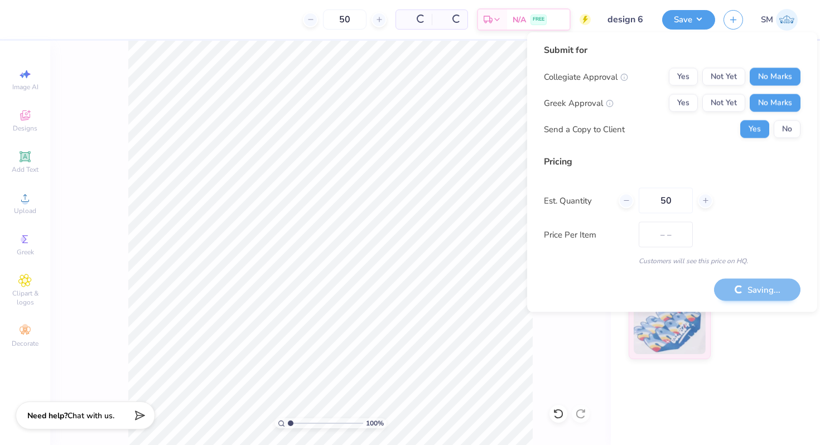
type input "$30.65"
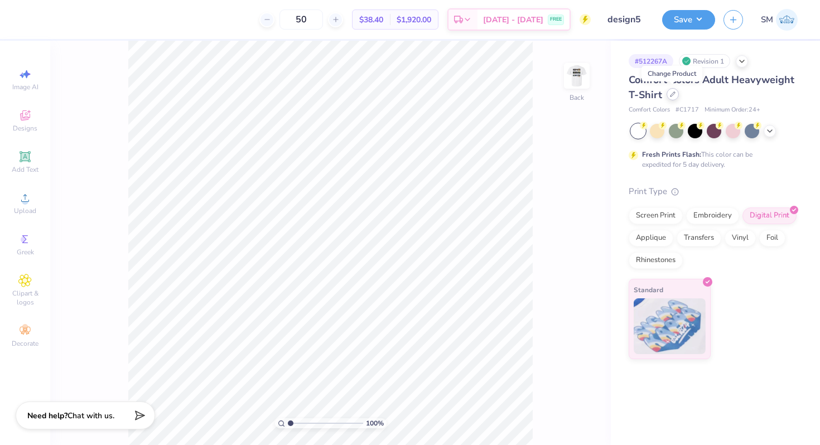
click at [670, 98] on div at bounding box center [673, 94] width 12 height 12
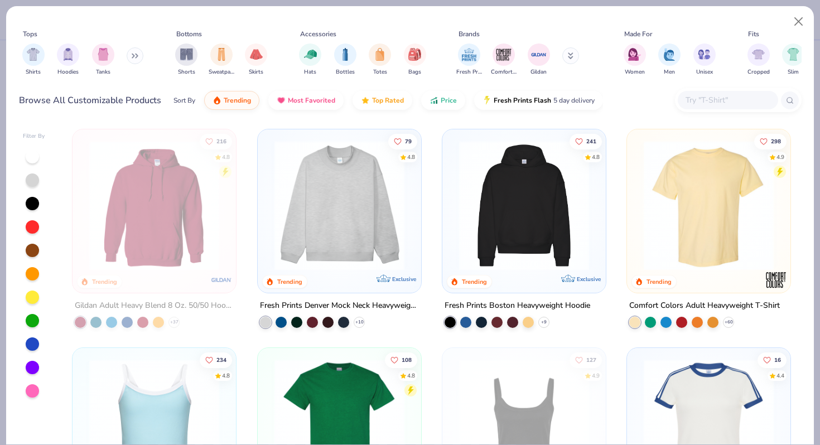
click at [698, 105] on input "text" at bounding box center [728, 100] width 86 height 13
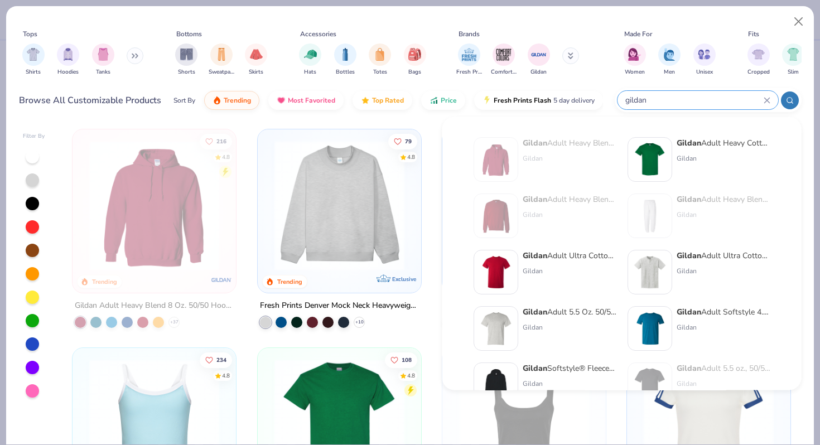
type input "gildan"
click at [703, 146] on div "Gildan Adult Heavy Cotton T-Shirt" at bounding box center [724, 143] width 94 height 12
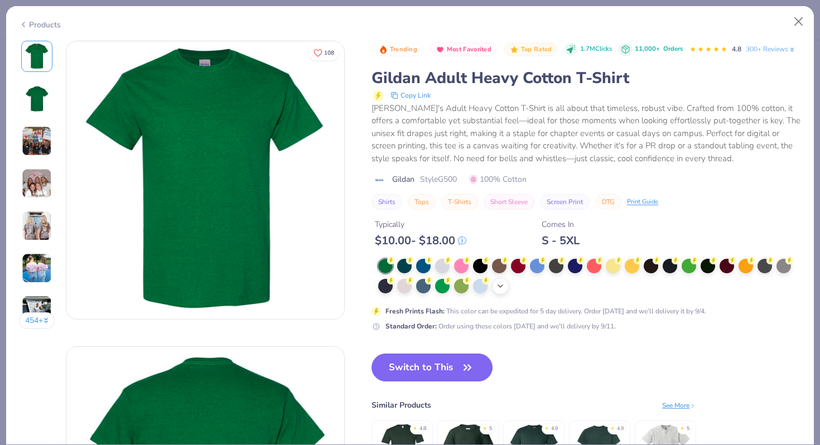
click at [503, 285] on polyline at bounding box center [500, 286] width 4 height 2
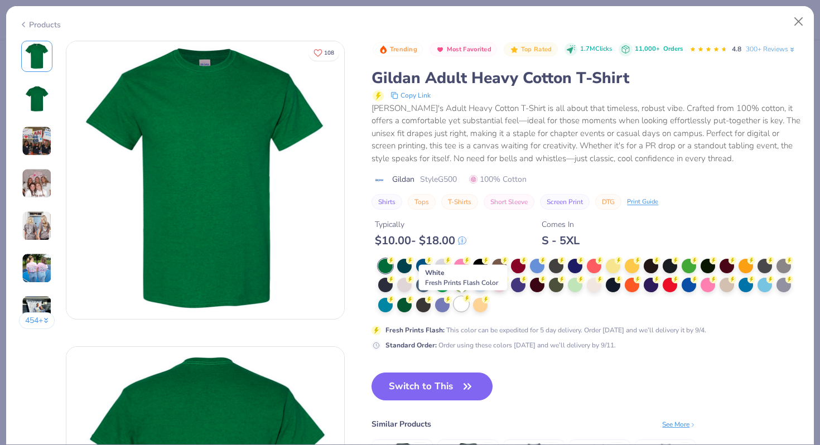
click at [459, 307] on div at bounding box center [461, 304] width 15 height 15
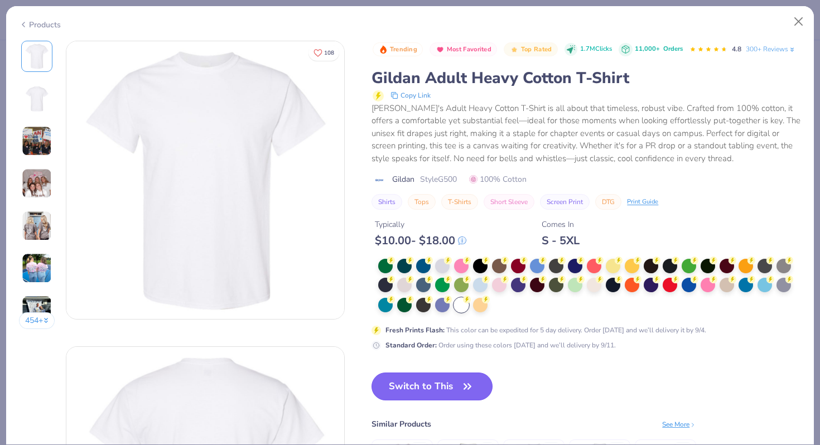
click at [410, 386] on button "Switch to This" at bounding box center [432, 387] width 121 height 28
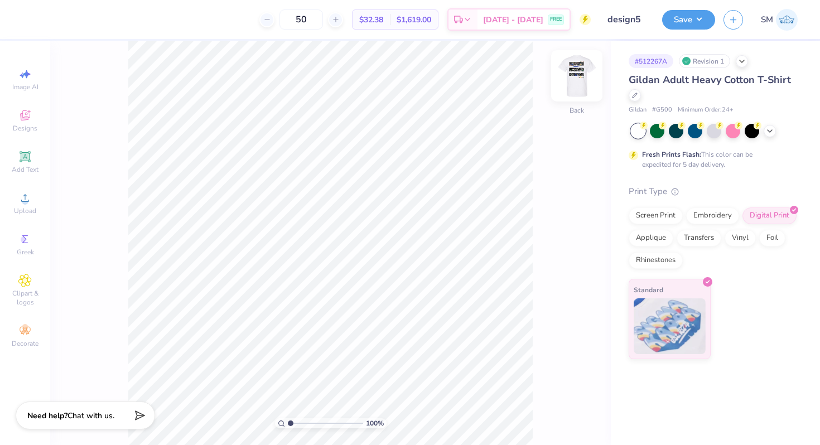
click at [576, 72] on img at bounding box center [577, 76] width 45 height 45
type input "3.00"
click at [582, 267] on icon at bounding box center [582, 262] width 7 height 9
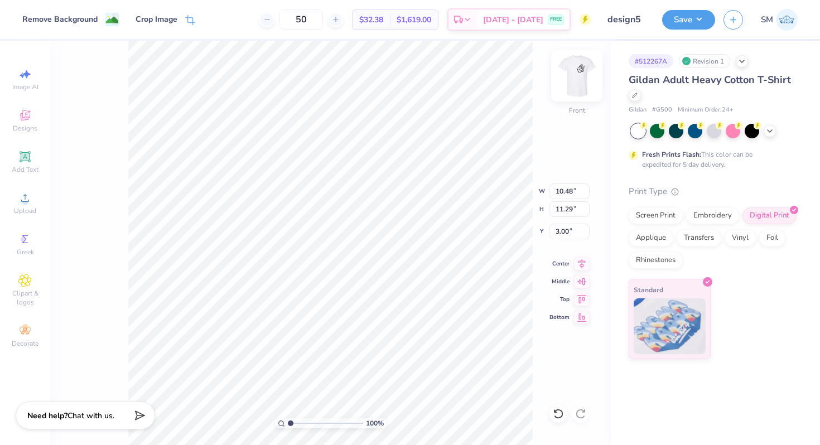
click at [575, 68] on img at bounding box center [577, 76] width 45 height 45
drag, startPoint x: 569, startPoint y: 200, endPoint x: 542, endPoint y: 200, distance: 26.8
click at [550, 200] on input "5.36" at bounding box center [570, 200] width 40 height 16
type input "4.23"
click at [569, 197] on input "5.36" at bounding box center [570, 200] width 40 height 16
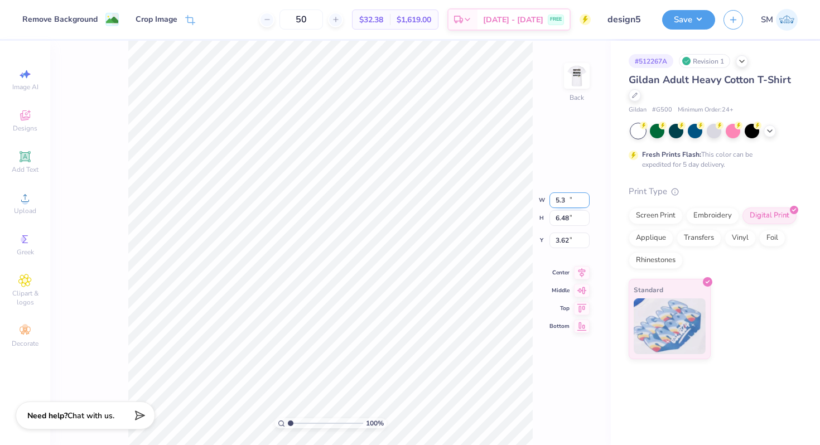
type input "5"
type input "4.23"
type input "5.11"
type input "4.30"
click at [565, 218] on div "100 % Back W 4.23 4.23 " H 5.11 6.48 " Y 4.30 3.62 " Center Middle Top Bottom" at bounding box center [330, 243] width 561 height 405
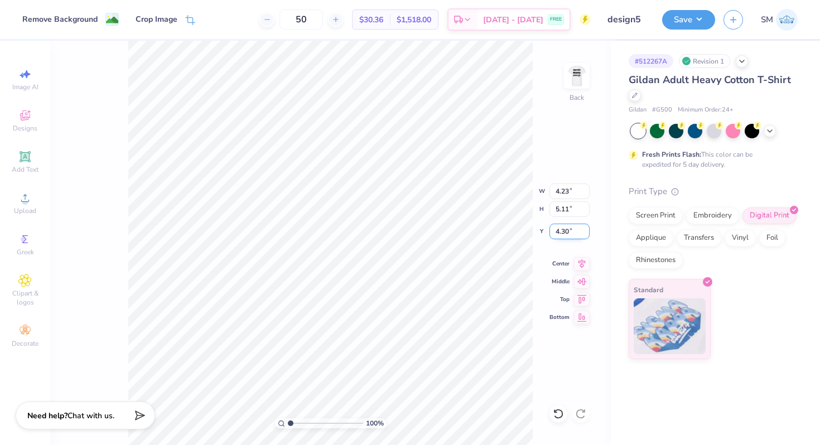
click at [569, 233] on input "4.30" at bounding box center [570, 232] width 40 height 16
type input "4"
type input "3.00"
click at [563, 209] on input "5.11" at bounding box center [570, 209] width 40 height 16
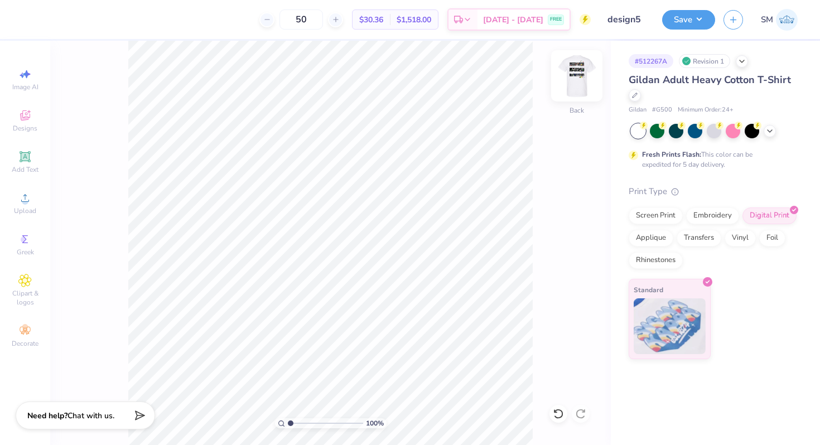
click at [584, 73] on img at bounding box center [577, 76] width 45 height 45
click at [585, 262] on icon at bounding box center [582, 262] width 16 height 13
click at [584, 79] on img at bounding box center [577, 76] width 45 height 45
click at [687, 19] on button "Save" at bounding box center [688, 18] width 53 height 20
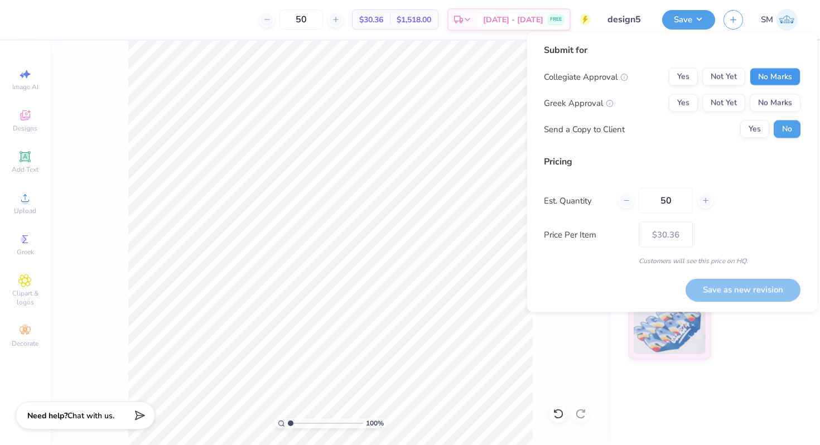
click at [771, 80] on button "No Marks" at bounding box center [775, 77] width 51 height 18
click at [771, 104] on button "No Marks" at bounding box center [775, 103] width 51 height 18
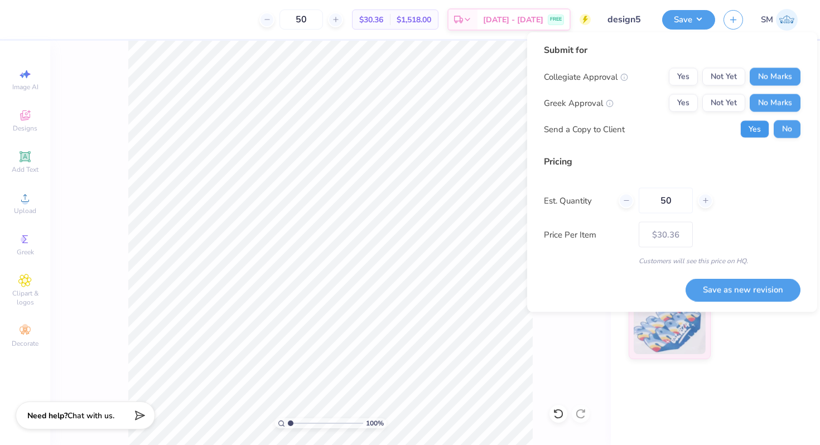
click at [756, 122] on button "Yes" at bounding box center [754, 130] width 29 height 18
click at [708, 284] on button "Save as new revision" at bounding box center [743, 289] width 115 height 23
type input "$30.36"
